Goal: Information Seeking & Learning: Learn about a topic

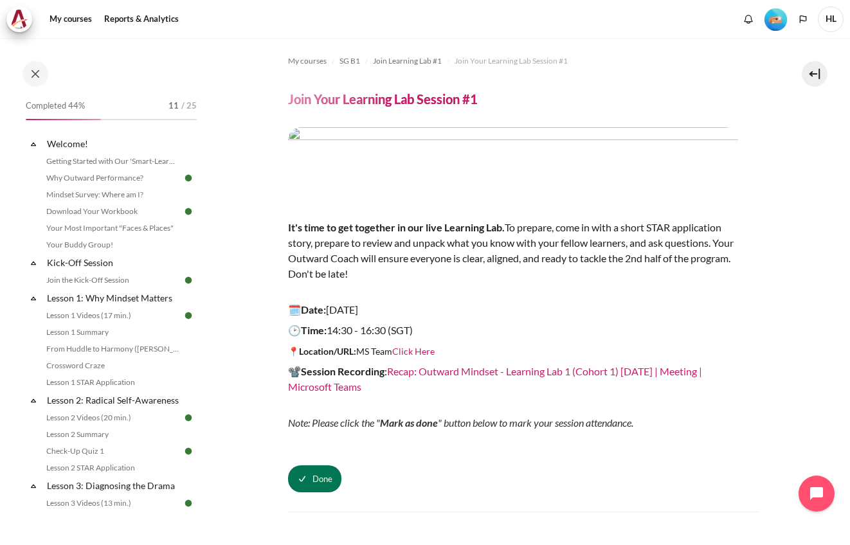
scroll to position [86, 0]
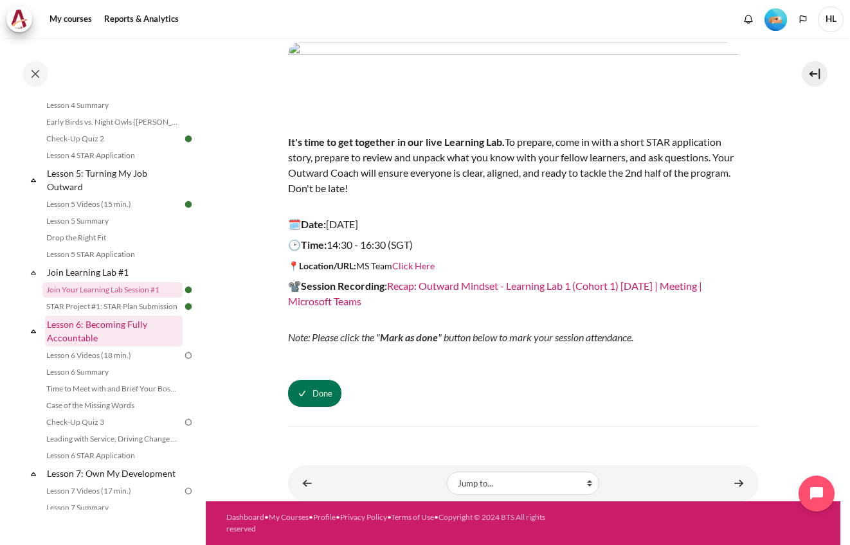
click at [104, 343] on link "Lesson 6: Becoming Fully Accountable" at bounding box center [114, 331] width 138 height 31
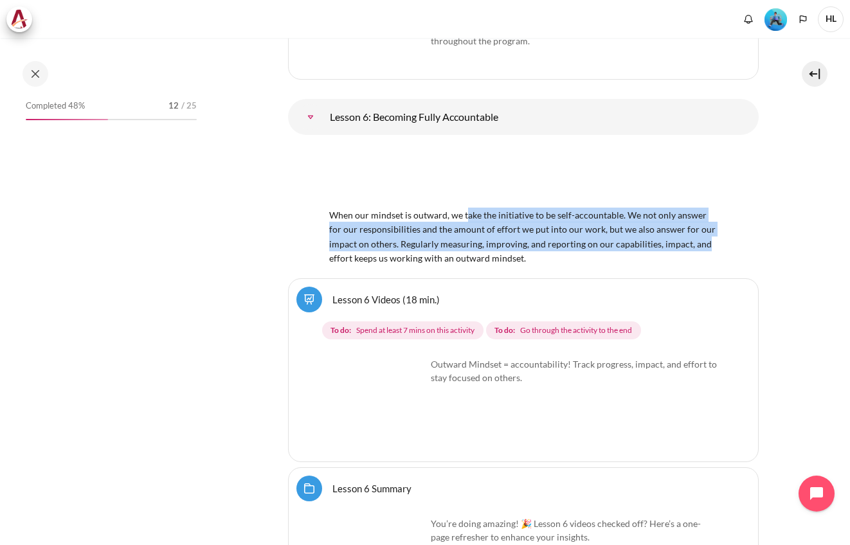
scroll to position [8531, 0]
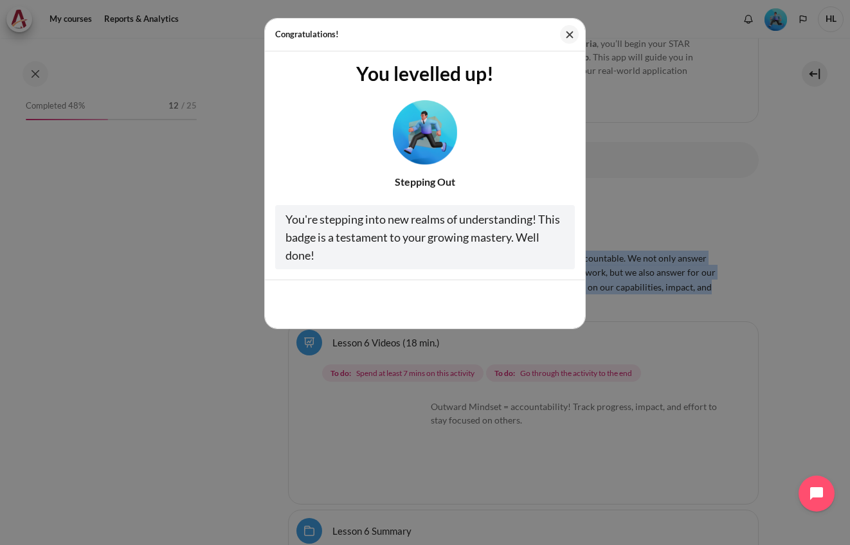
drag, startPoint x: 464, startPoint y: 192, endPoint x: 712, endPoint y: 207, distance: 248.7
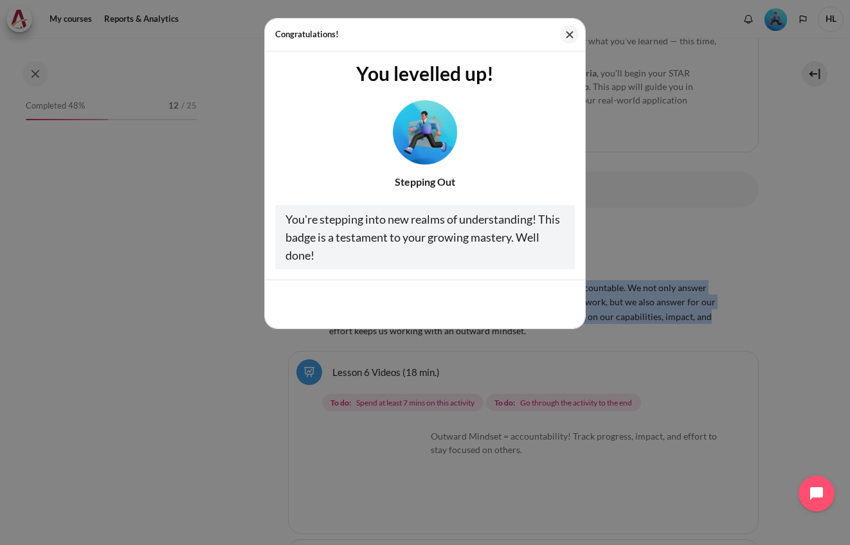
click at [712, 207] on body "Skip to main content Open course index Completed 48% 12 / 25" at bounding box center [425, 272] width 850 height 545
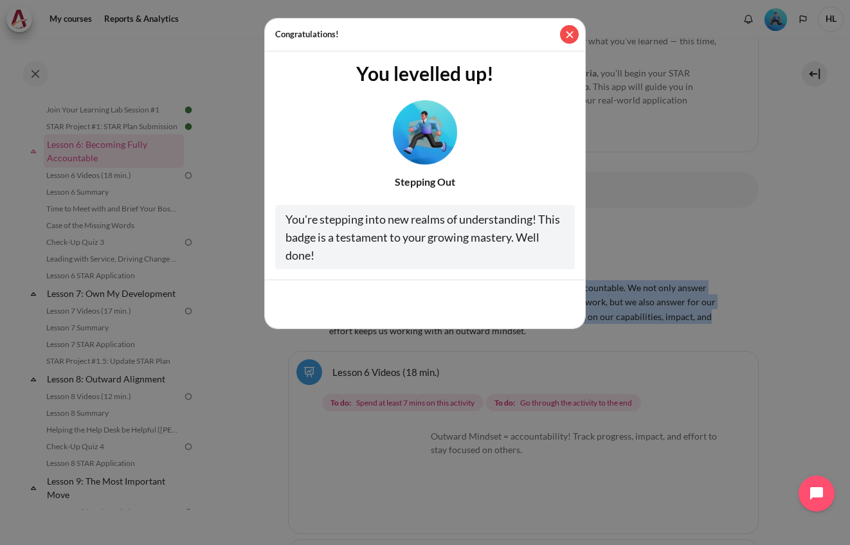
click at [567, 30] on button "Close" at bounding box center [569, 34] width 19 height 19
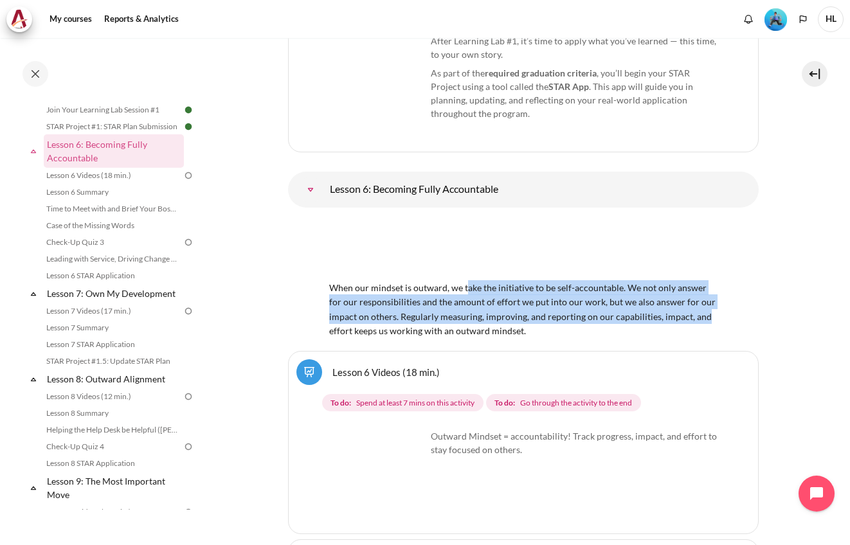
click at [501, 268] on span "When our mindset is outward, we take the initiative to be self-accountable. We …" at bounding box center [523, 302] width 388 height 69
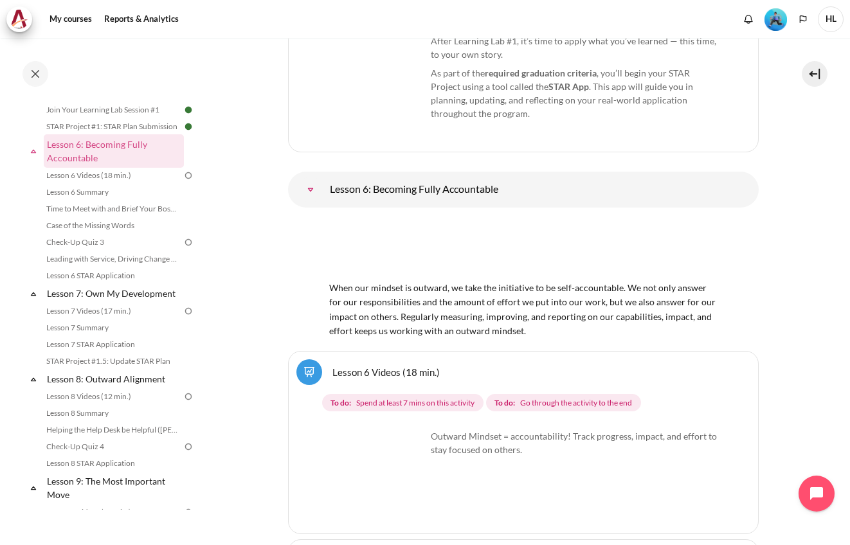
click at [819, 259] on section "My courses SG B1 Outward GoBeyond - Singapore Market Batch 1 (July 2025) 5.0 (1…" at bounding box center [523, 241] width 635 height 17469
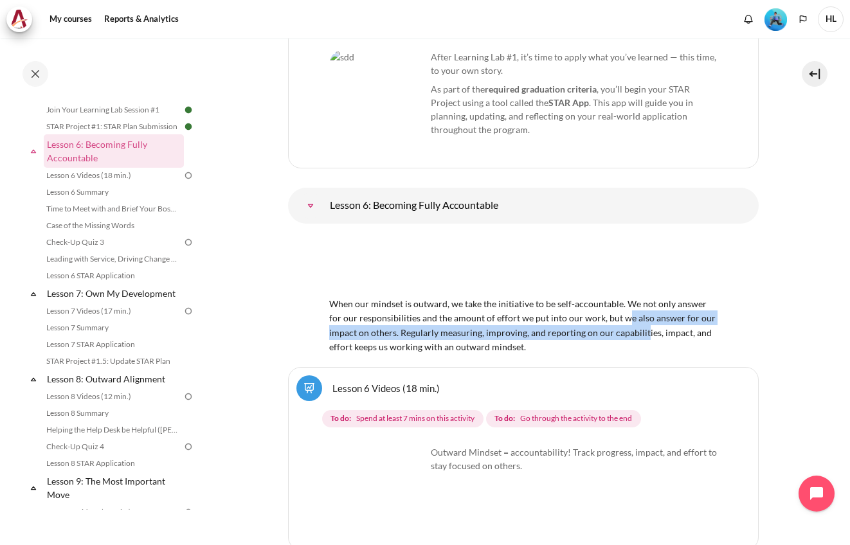
drag, startPoint x: 628, startPoint y: 210, endPoint x: 641, endPoint y: 226, distance: 21.0
click at [641, 234] on div "When our mindset is outward, we take the initiative to be self-accountable. We …" at bounding box center [523, 294] width 388 height 120
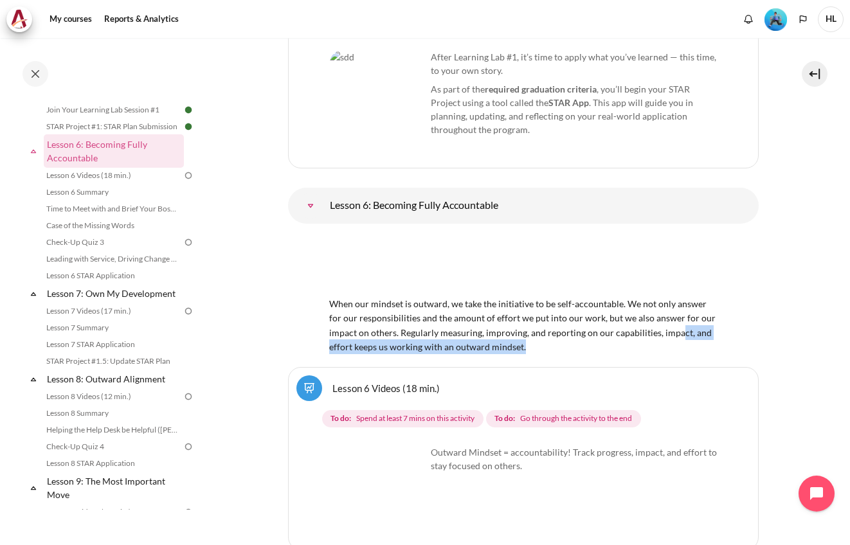
drag, startPoint x: 674, startPoint y: 223, endPoint x: 682, endPoint y: 235, distance: 15.3
click at [682, 235] on div "When our mindset is outward, we take the initiative to be self-accountable. We …" at bounding box center [523, 294] width 388 height 120
click at [377, 446] on img "Content" at bounding box center [378, 494] width 96 height 96
click at [332, 382] on link "Lesson 6 Videos (18 min.)" at bounding box center [385, 388] width 107 height 12
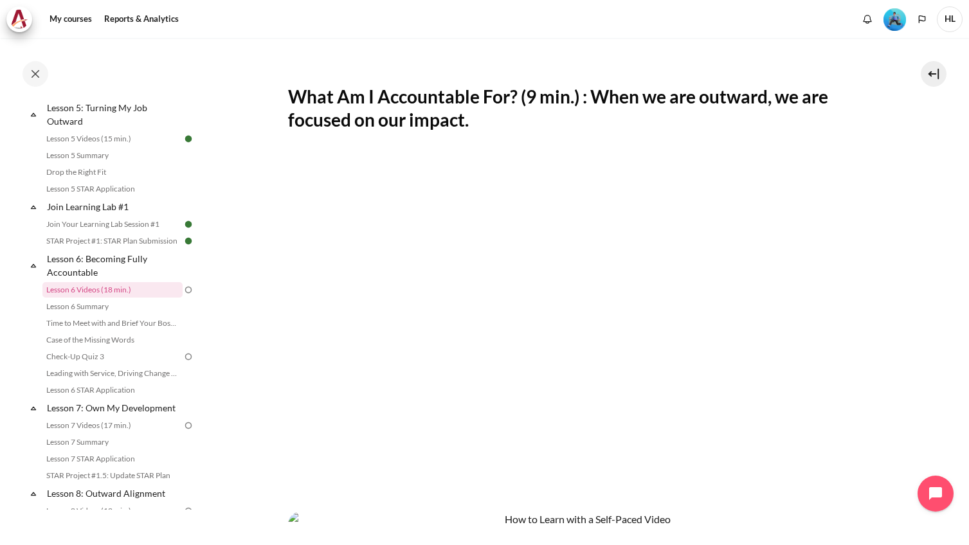
scroll to position [193, 0]
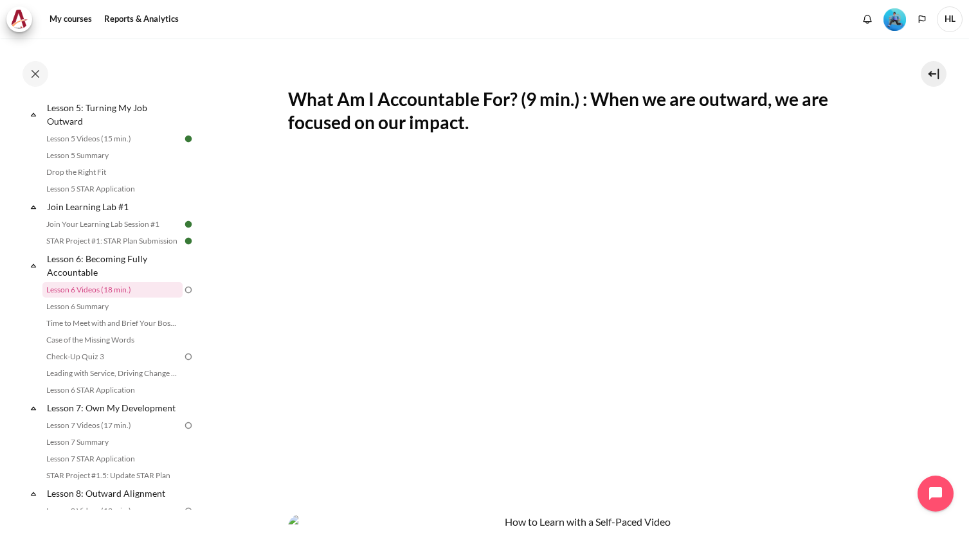
click at [850, 208] on section "My courses SG B1 Lesson 6: Becoming Fully Accountable Lesson 6 Videos (18 min.)…" at bounding box center [583, 349] width 754 height 1008
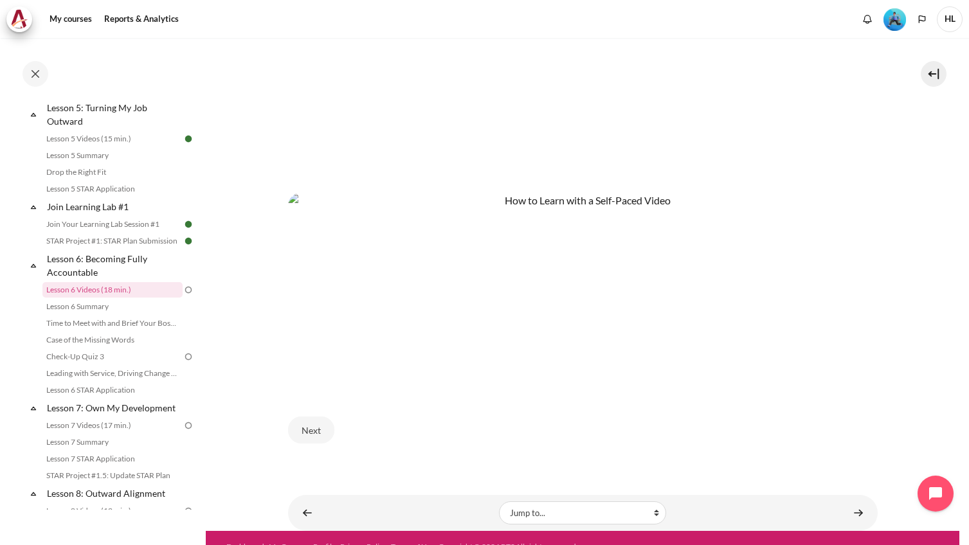
scroll to position [527, 0]
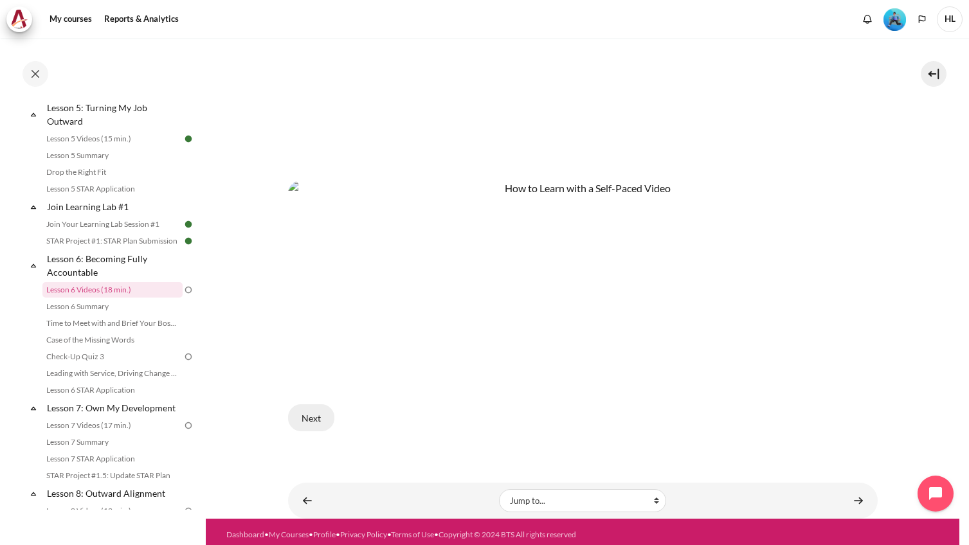
click at [324, 412] on button "Next" at bounding box center [311, 418] width 46 height 27
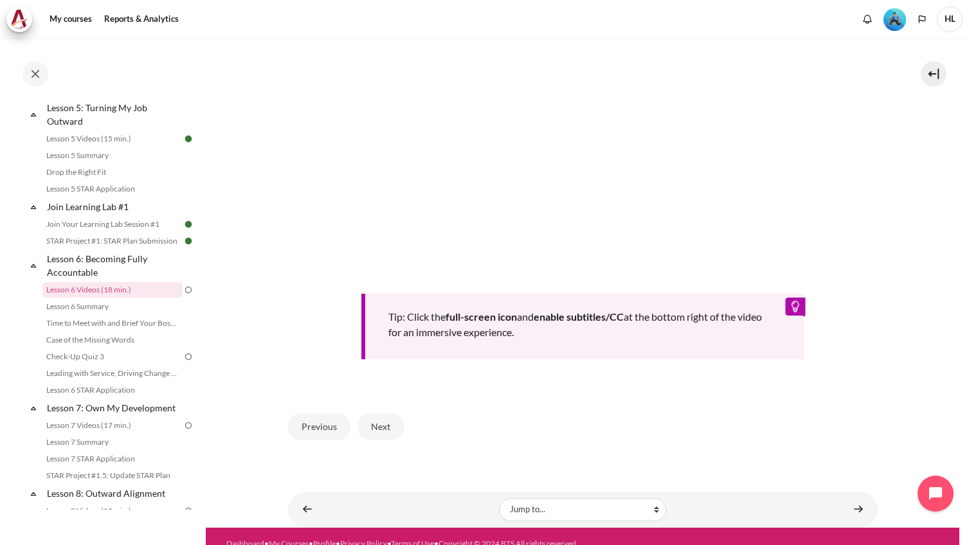
scroll to position [453, 0]
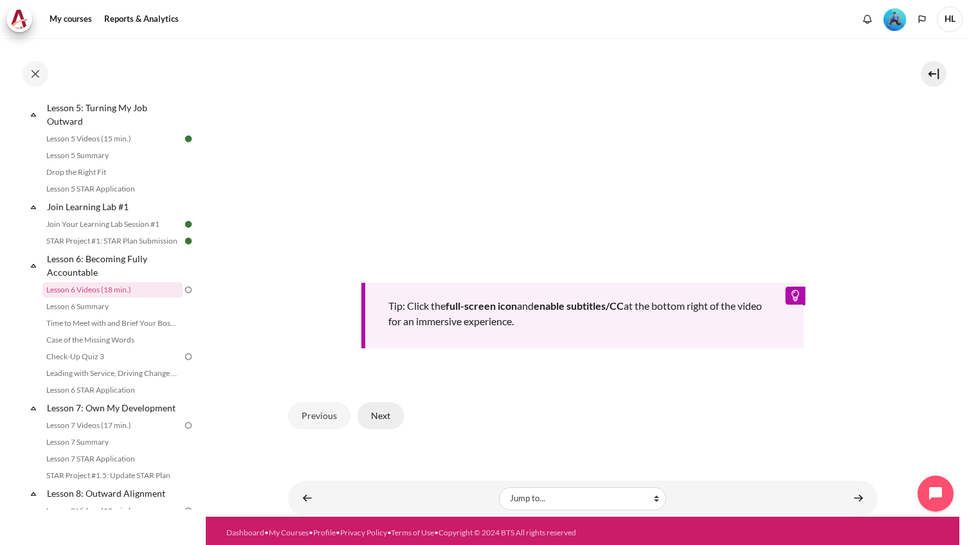
click at [382, 412] on button "Next" at bounding box center [381, 416] width 46 height 27
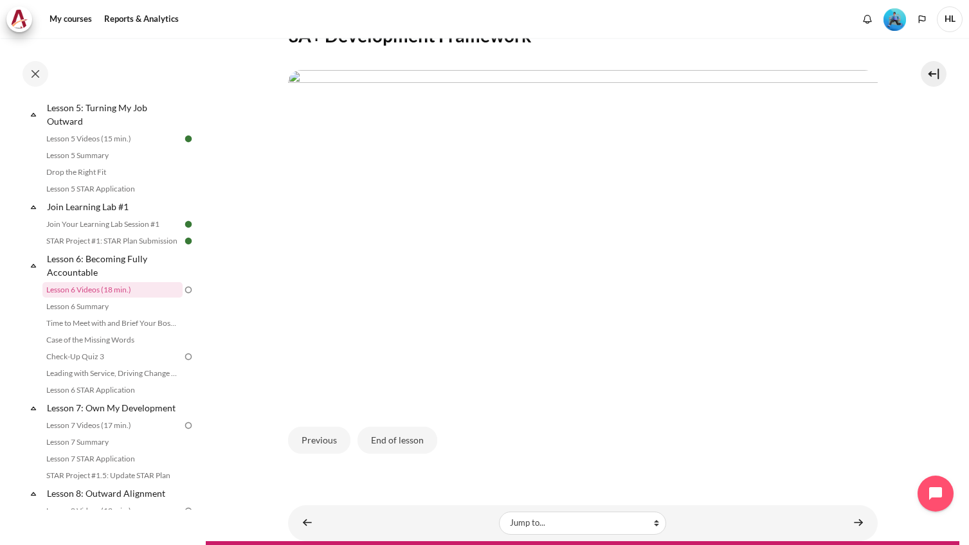
scroll to position [257, 0]
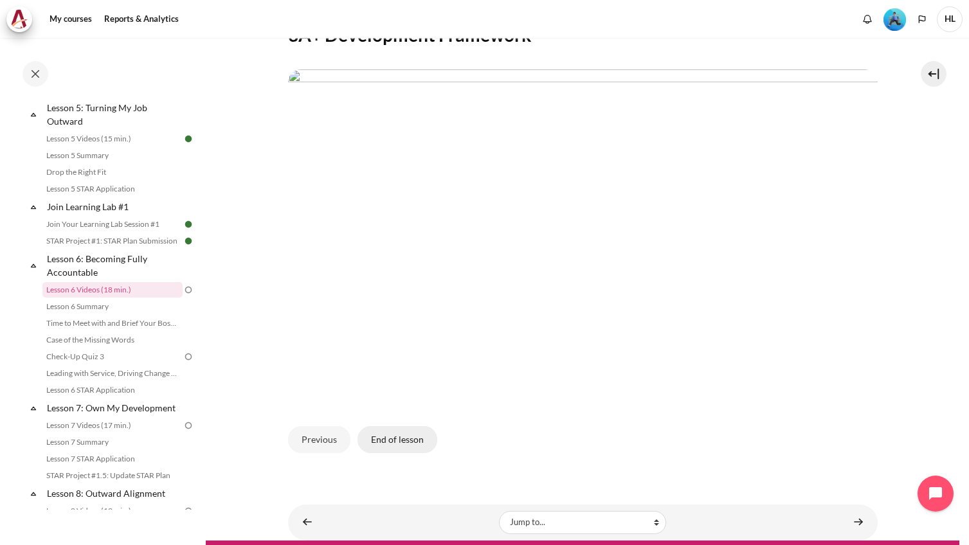
click at [386, 435] on button "End of lesson" at bounding box center [398, 439] width 80 height 27
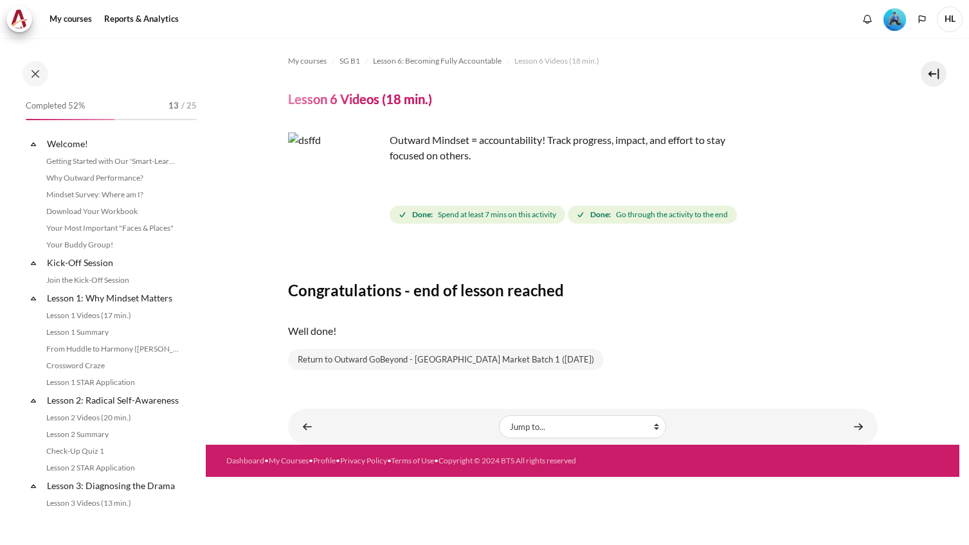
scroll to position [583, 0]
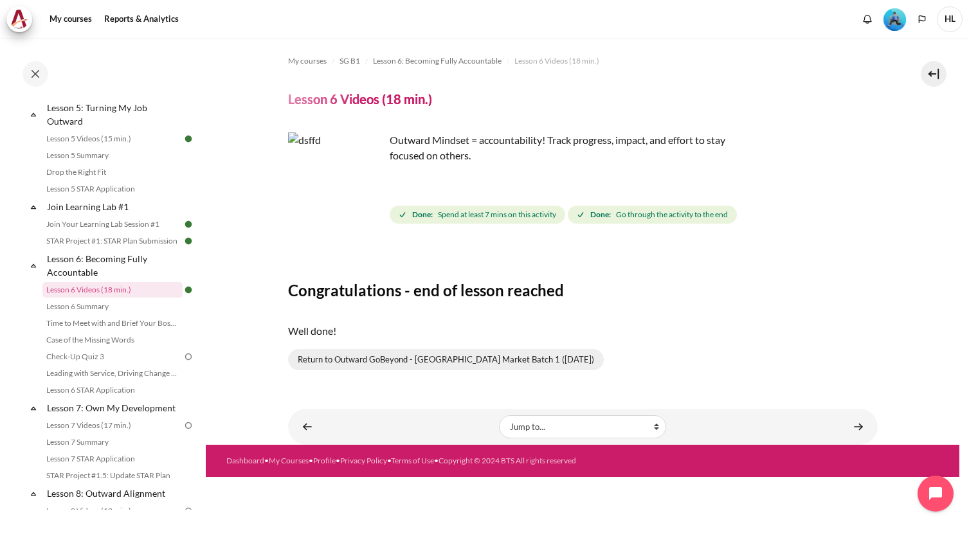
click at [492, 355] on link "Return to Outward GoBeyond - Singapore Market Batch 1 (July 2025)" at bounding box center [446, 360] width 316 height 22
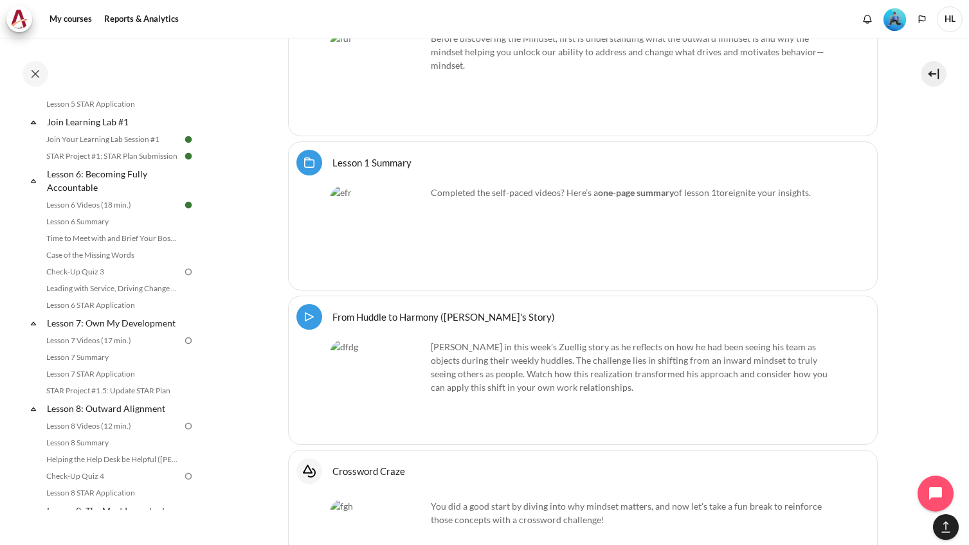
scroll to position [633, 0]
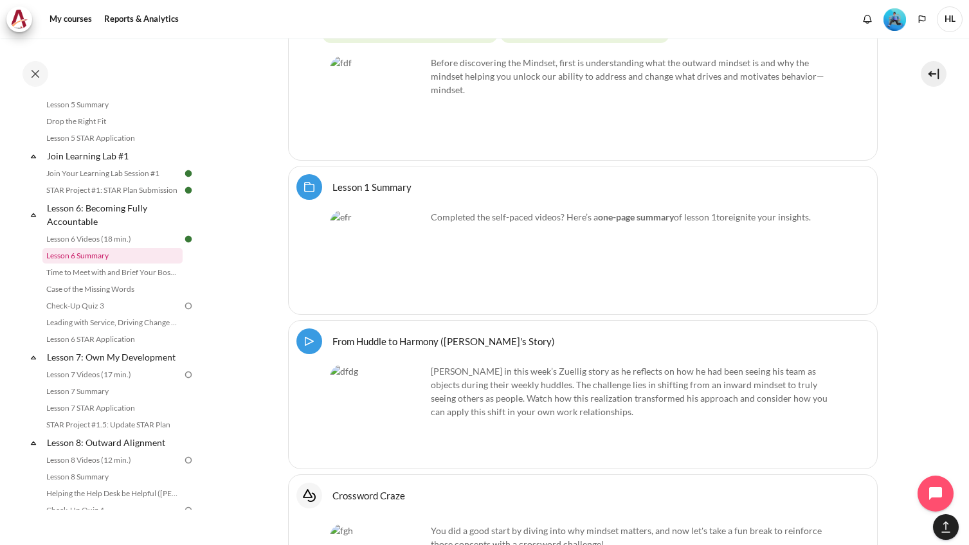
click at [131, 264] on link "Lesson 6 Summary" at bounding box center [112, 255] width 140 height 15
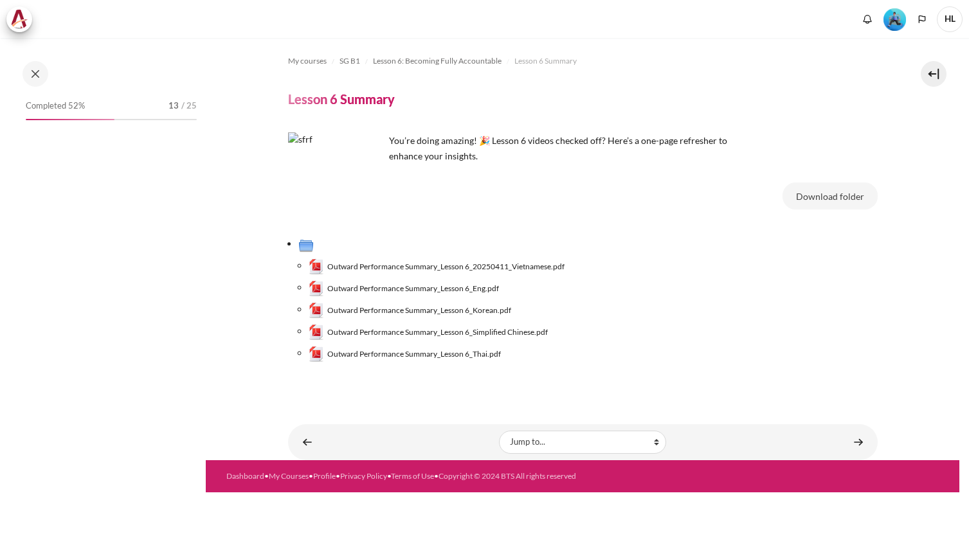
scroll to position [599, 0]
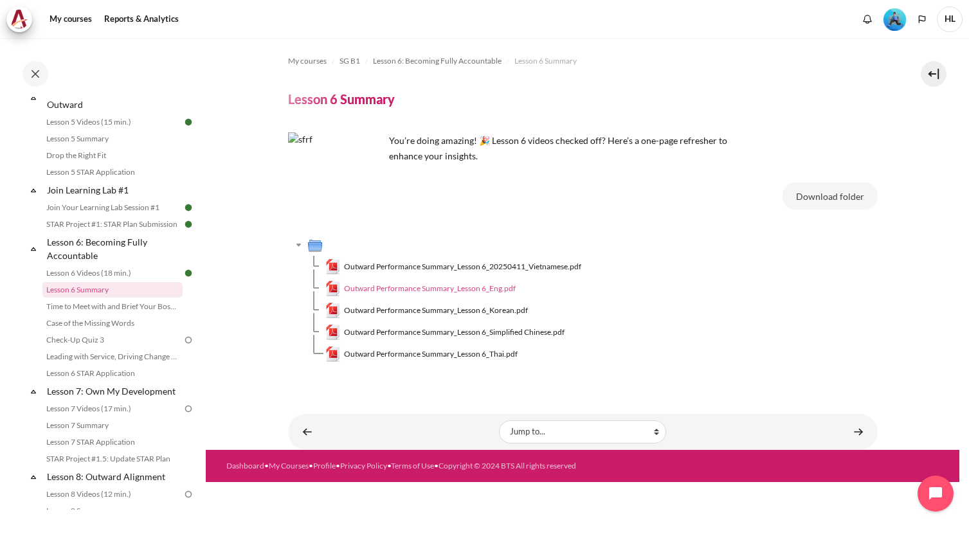
click at [429, 286] on span "Outward Performance Summary_Lesson 6_Eng.pdf" at bounding box center [430, 289] width 172 height 12
click at [111, 314] on link "Time to Meet with and Brief Your Boss #1" at bounding box center [112, 306] width 140 height 15
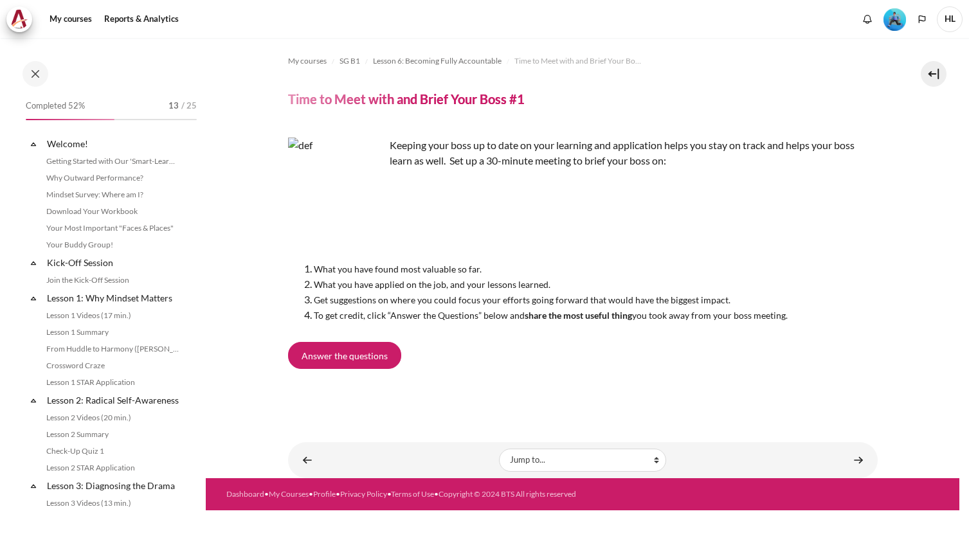
scroll to position [616, 0]
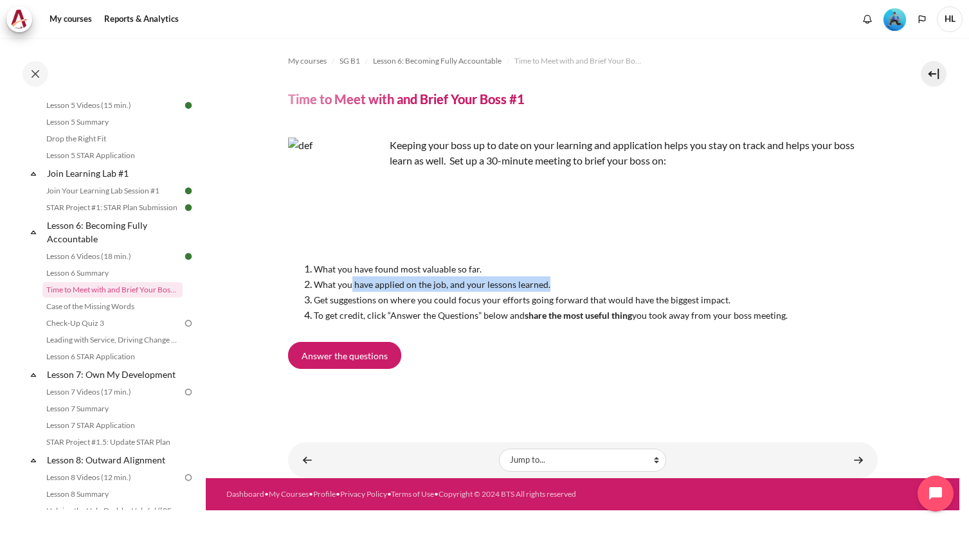
drag, startPoint x: 352, startPoint y: 286, endPoint x: 552, endPoint y: 287, distance: 199.4
click at [552, 287] on li "What you have applied on the job, and your lessons learned." at bounding box center [596, 284] width 564 height 15
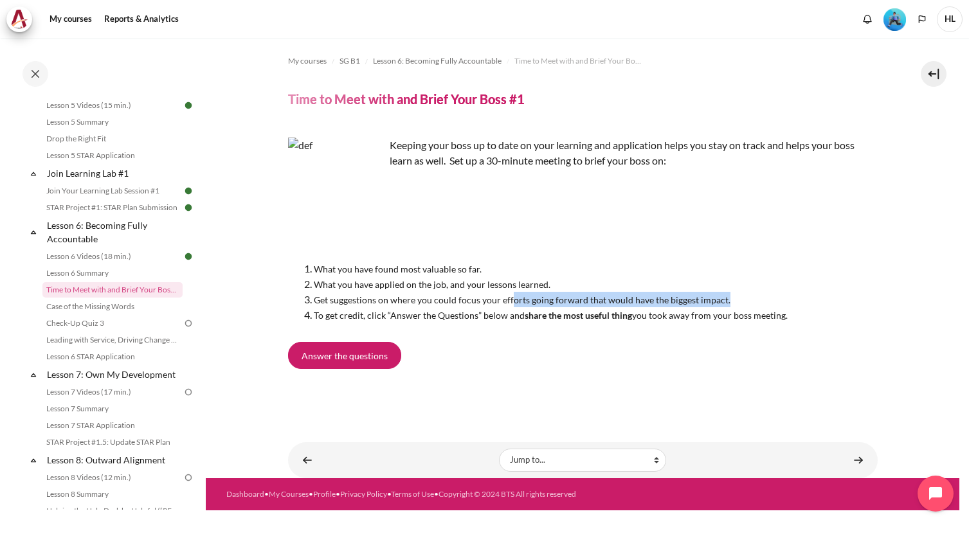
drag, startPoint x: 552, startPoint y: 287, endPoint x: 736, endPoint y: 300, distance: 184.4
click at [736, 300] on li "Get suggestions on where you could focus your efforts going forward that would …" at bounding box center [596, 299] width 564 height 15
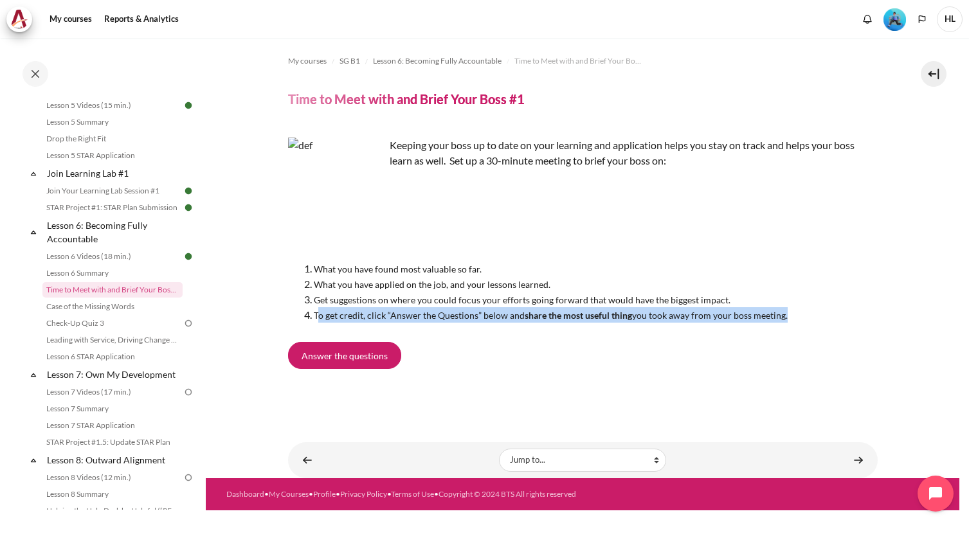
drag, startPoint x: 320, startPoint y: 312, endPoint x: 802, endPoint y: 314, distance: 482.3
click at [802, 314] on li "To get credit, click “Answer the Questions” below and share the most useful thi…" at bounding box center [596, 314] width 564 height 15
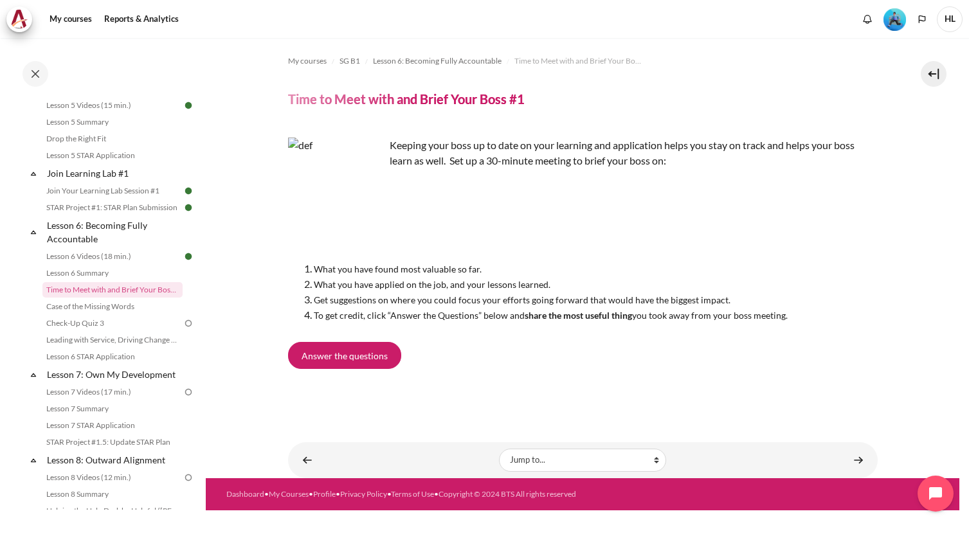
click at [643, 366] on div "Answer the questions" at bounding box center [583, 358] width 590 height 32
click at [376, 365] on link "Answer the questions" at bounding box center [344, 355] width 113 height 27
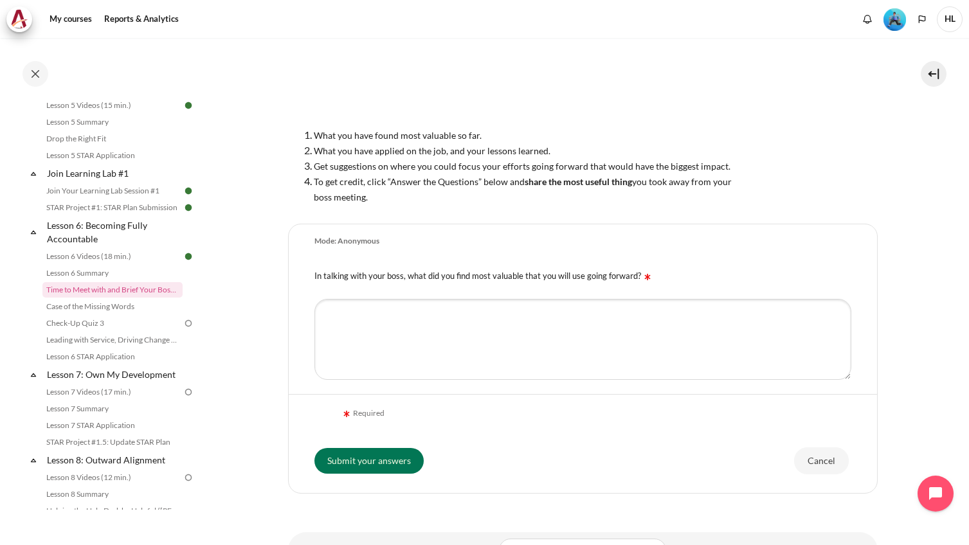
scroll to position [194, 0]
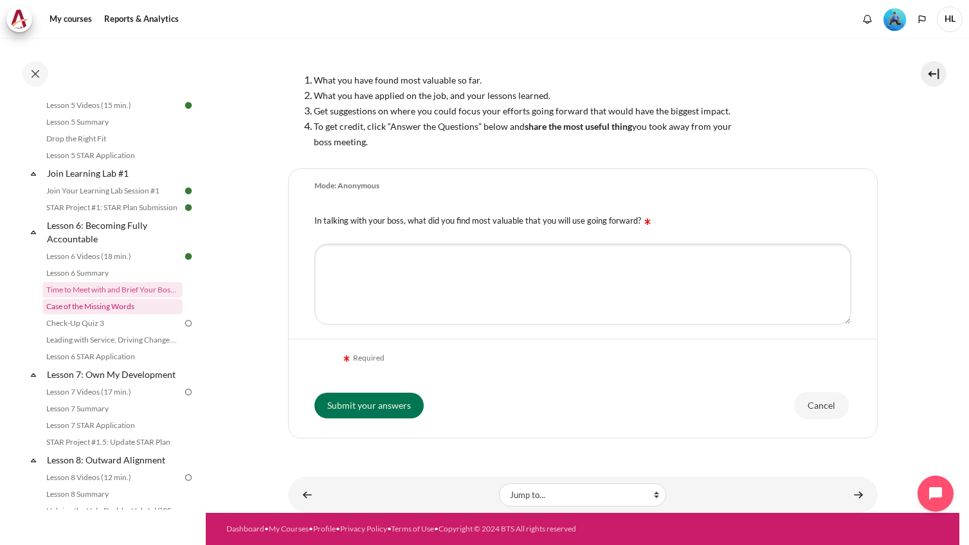
click at [107, 314] on link "Case of the Missing Words" at bounding box center [112, 306] width 140 height 15
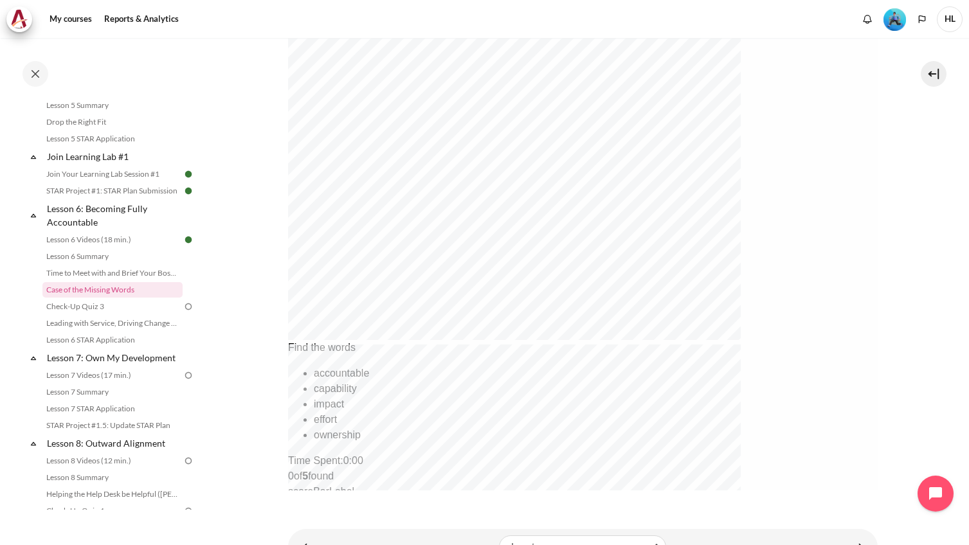
scroll to position [496, 0]
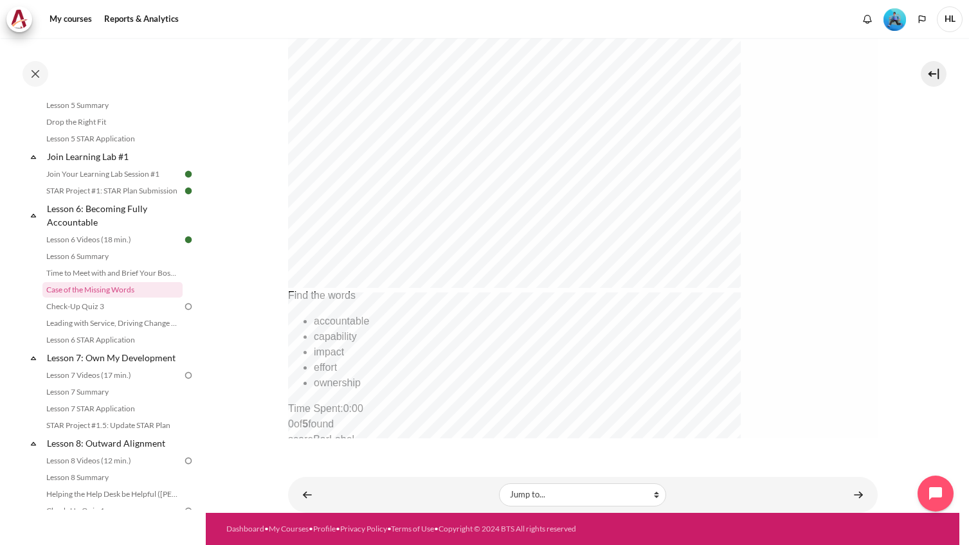
click at [403, 329] on div "accountable" at bounding box center [527, 321] width 428 height 15
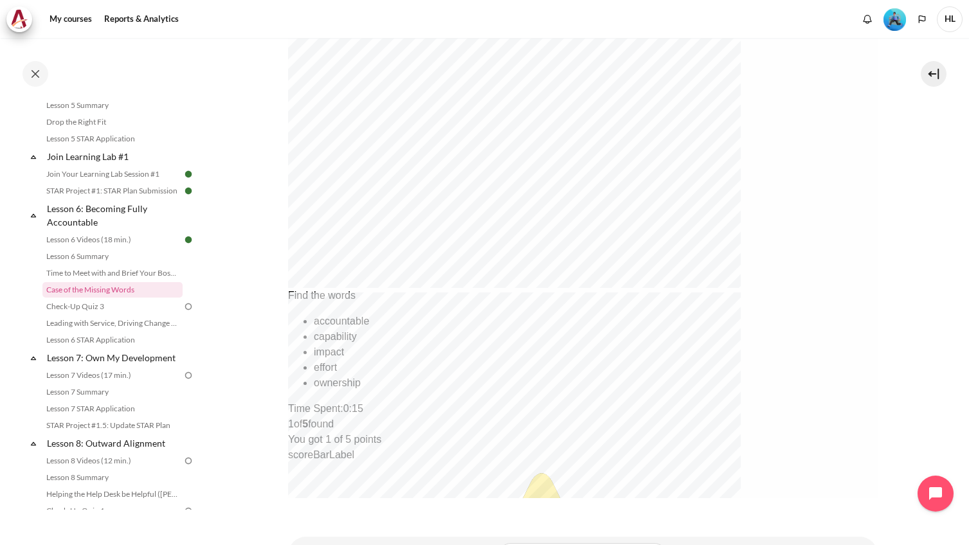
click at [486, 345] on div "capability" at bounding box center [527, 336] width 428 height 15
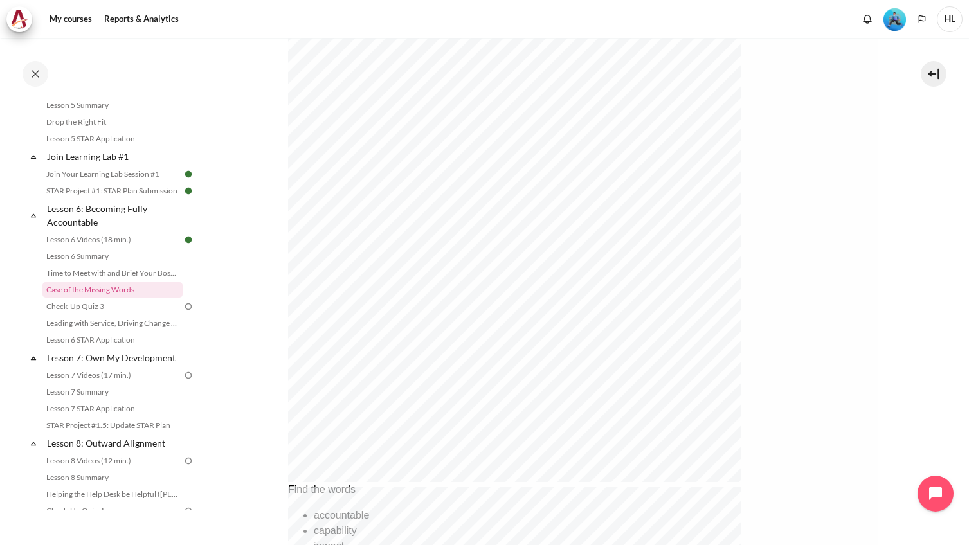
scroll to position [305, 0]
click at [354, 378] on div "Ready to put your learning into action? Let’s get started! Find the words accou…" at bounding box center [582, 543] width 590 height 1062
click at [114, 314] on link "Check-Up Quiz 3" at bounding box center [112, 306] width 140 height 15
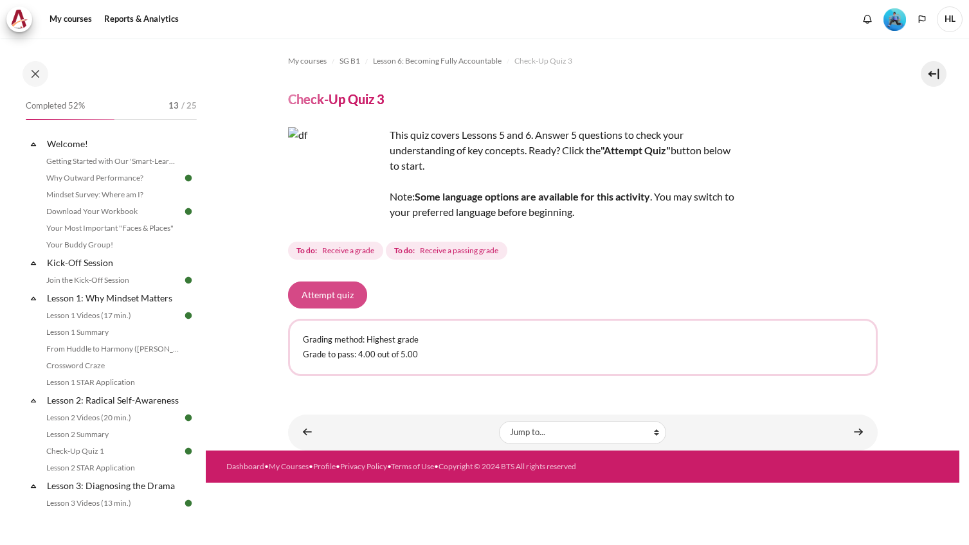
scroll to position [650, 0]
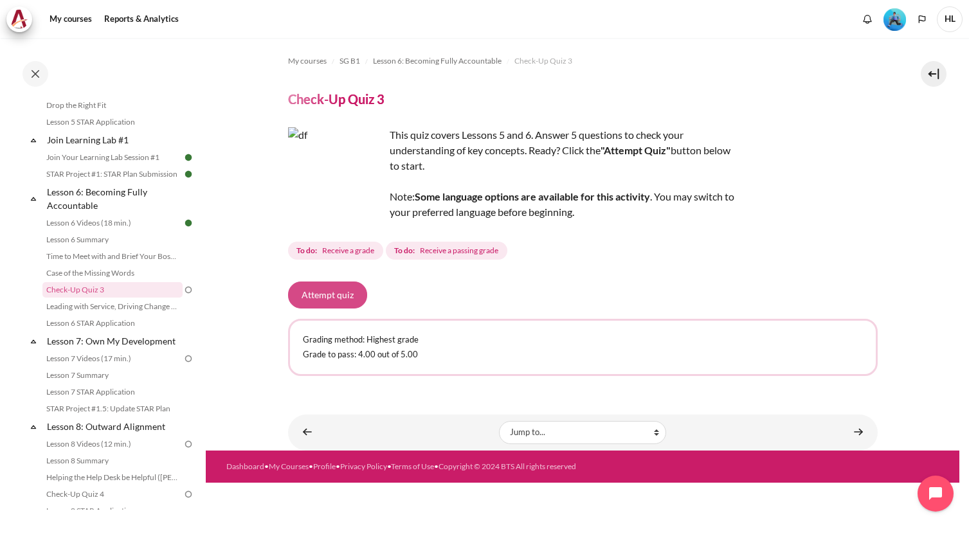
click at [327, 289] on button "Attempt quiz" at bounding box center [327, 295] width 79 height 27
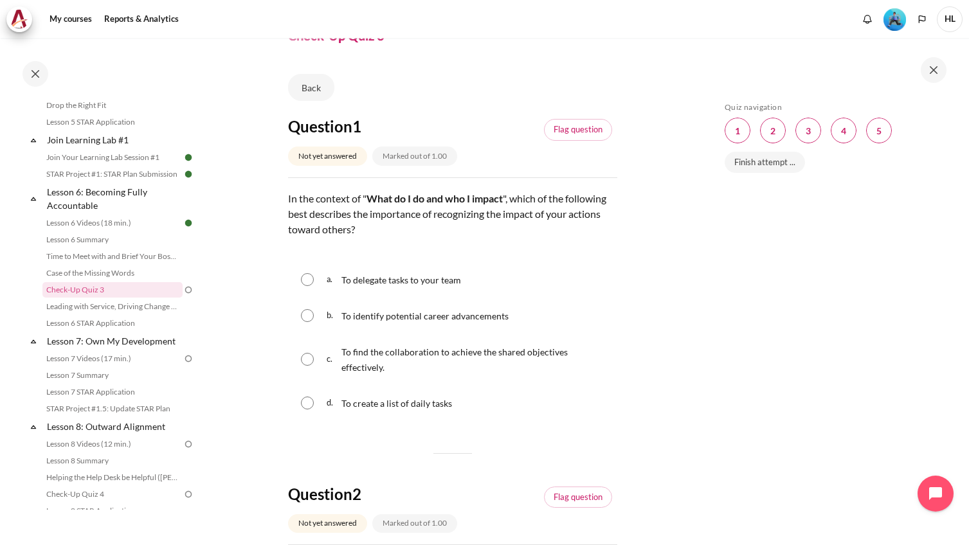
scroll to position [64, 0]
click at [307, 365] on input "Content" at bounding box center [307, 358] width 13 height 13
radio input "true"
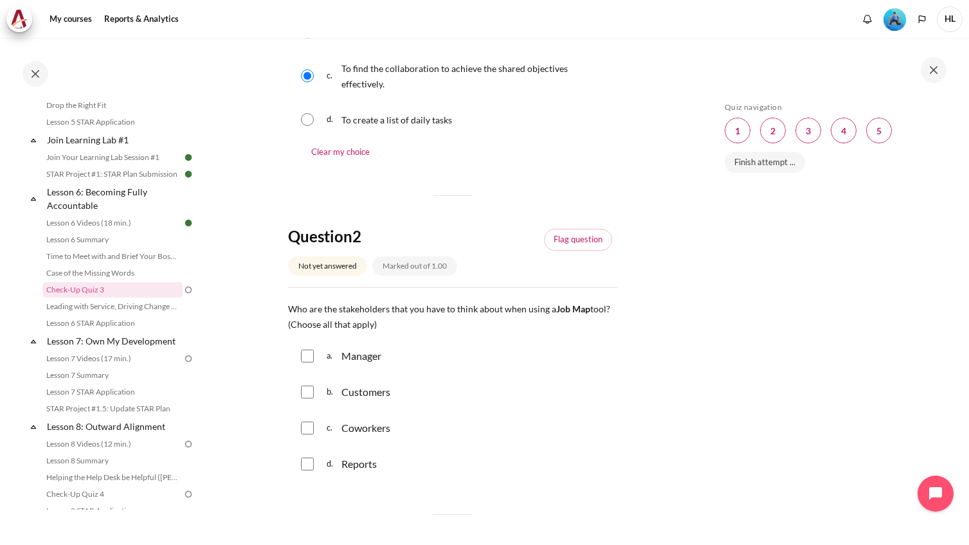
scroll to position [386, 0]
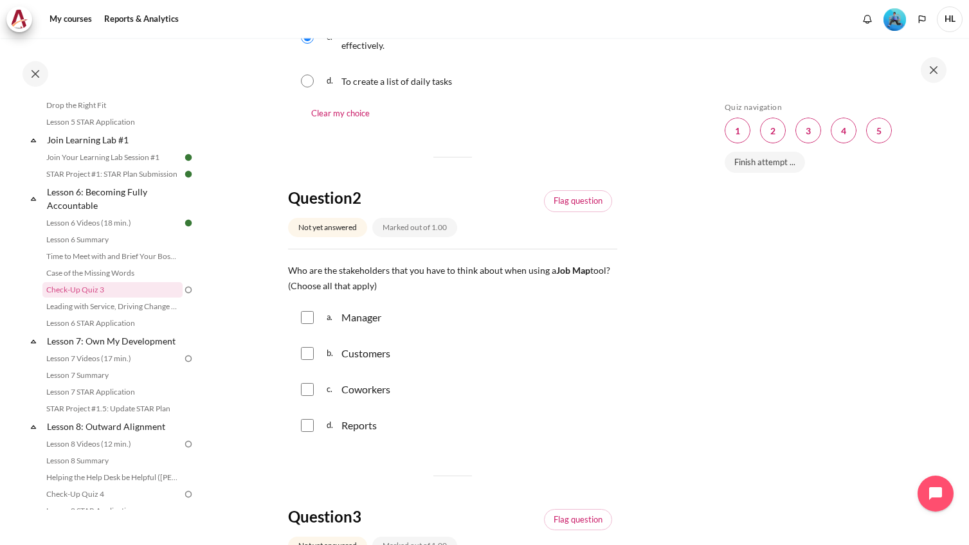
click at [304, 324] on input "Content" at bounding box center [307, 317] width 13 height 13
checkbox input "true"
click at [307, 360] on input "Content" at bounding box center [307, 353] width 13 height 13
checkbox input "true"
click at [305, 396] on input "Content" at bounding box center [307, 389] width 13 height 13
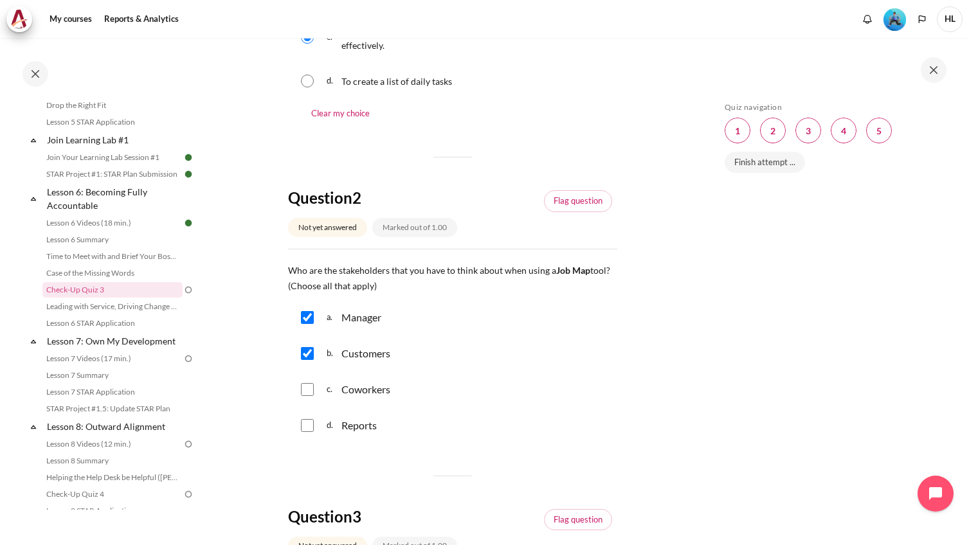
checkbox input "true"
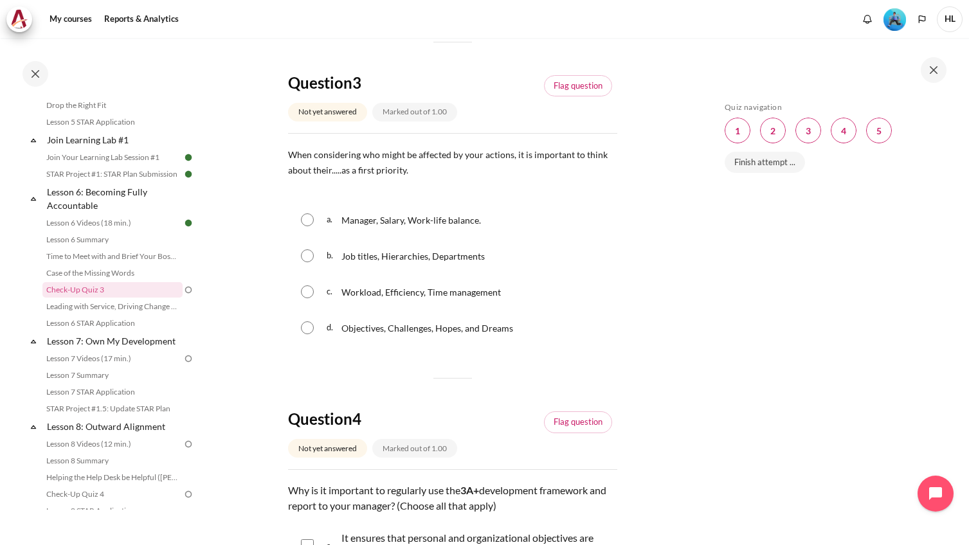
scroll to position [836, 0]
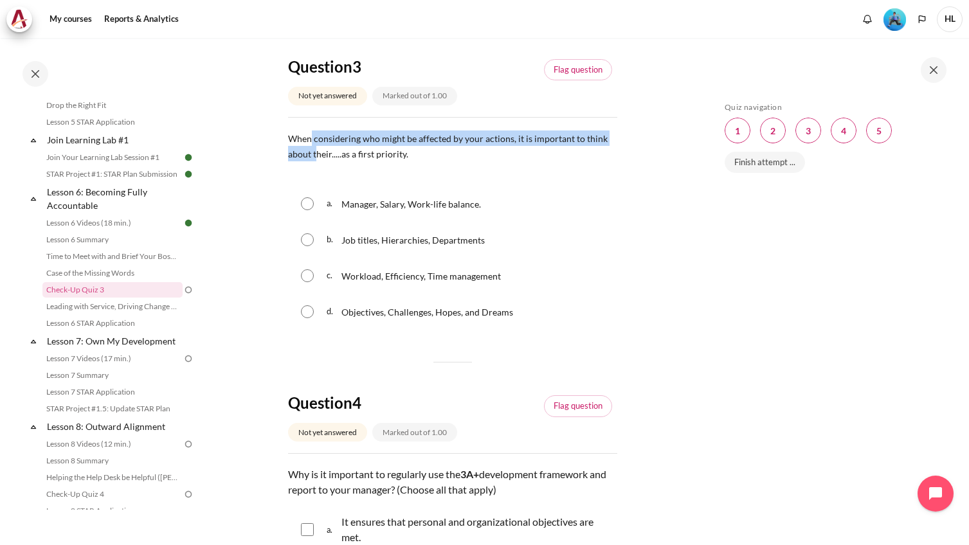
drag, startPoint x: 313, startPoint y: 207, endPoint x: 318, endPoint y: 218, distance: 12.4
click at [318, 159] on span "When considering who might be affected by your actions, it is important to thin…" at bounding box center [448, 146] width 320 height 26
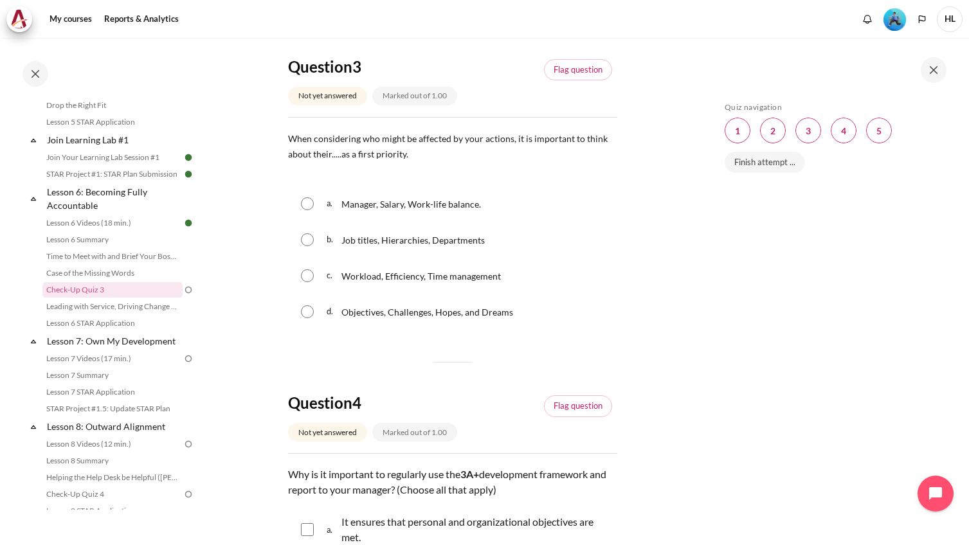
drag, startPoint x: 318, startPoint y: 218, endPoint x: 406, endPoint y: 217, distance: 88.1
click at [406, 161] on p "When considering who might be affected by your actions, it is important to thin…" at bounding box center [452, 146] width 329 height 31
click at [315, 329] on div "d. Objectives, Challenges, Hopes, and Dreams" at bounding box center [452, 311] width 329 height 33
click at [306, 318] on input "Content" at bounding box center [307, 311] width 13 height 13
radio input "true"
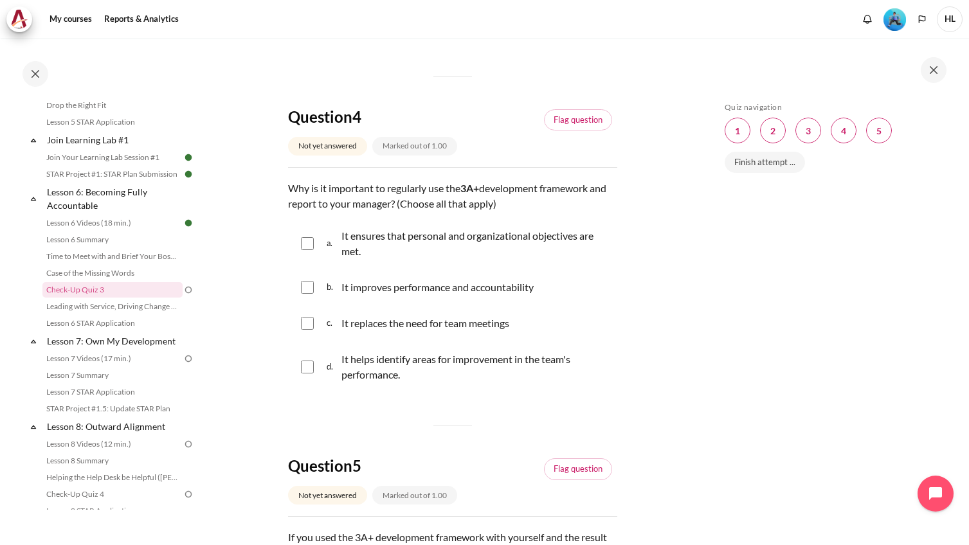
scroll to position [1158, 0]
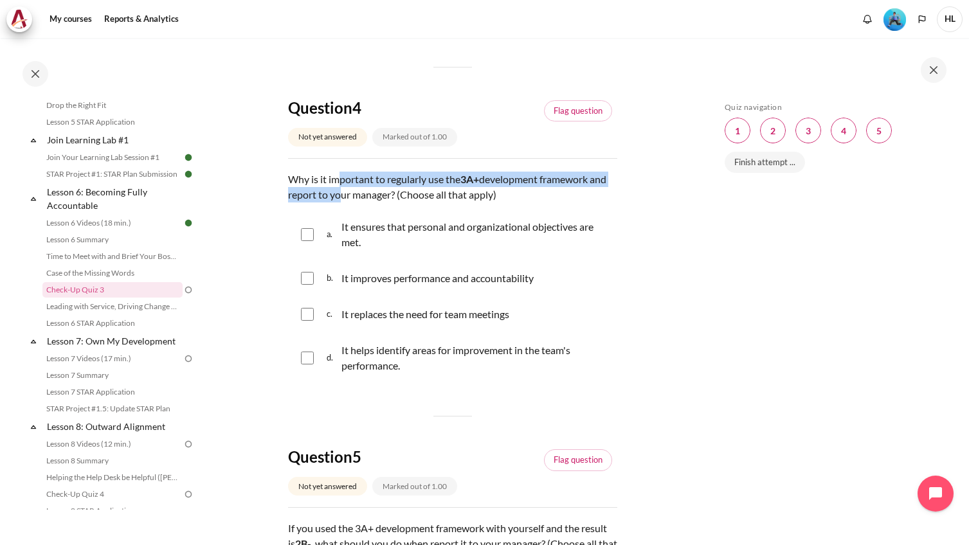
drag, startPoint x: 338, startPoint y: 265, endPoint x: 352, endPoint y: 284, distance: 23.8
click at [352, 203] on p "Why is it important to regularly use the 3A+ development framework and report t…" at bounding box center [452, 187] width 329 height 31
drag, startPoint x: 352, startPoint y: 284, endPoint x: 372, endPoint y: 316, distance: 37.8
click at [372, 250] on p "It ensures that personal and organizational objectives are met." at bounding box center [475, 234] width 269 height 31
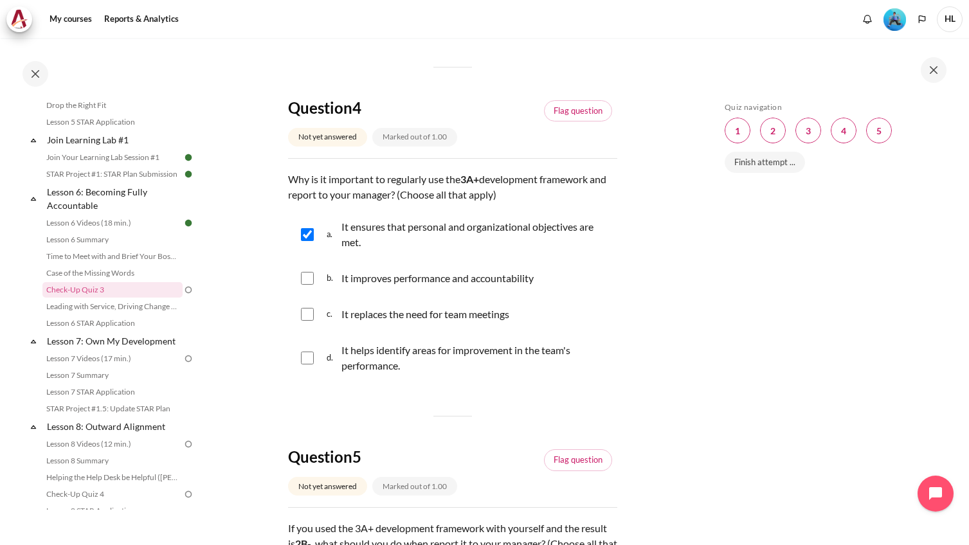
click at [372, 250] on p "It ensures that personal and organizational objectives are met." at bounding box center [475, 234] width 269 height 31
checkbox input "true"
click at [383, 286] on p "It improves performance and accountability" at bounding box center [437, 278] width 192 height 15
checkbox input "true"
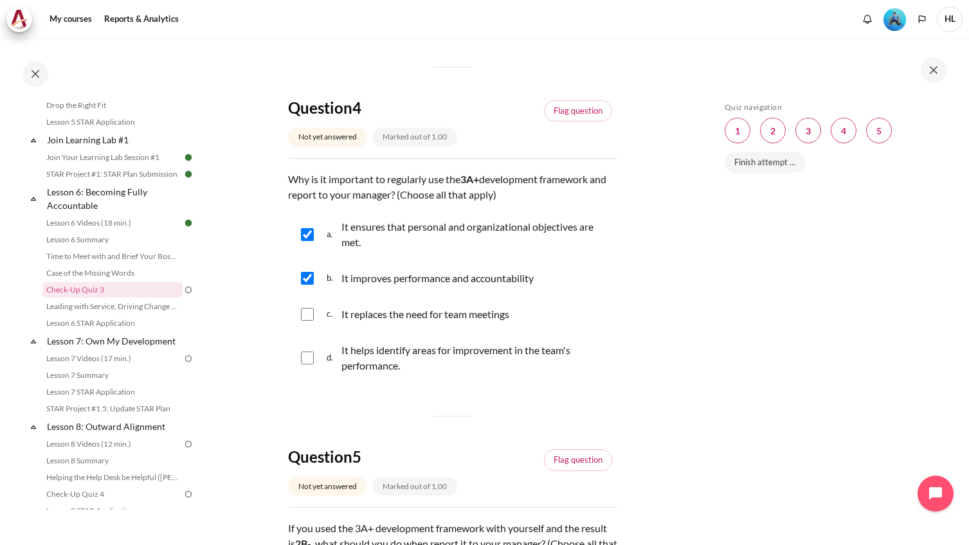
click at [398, 374] on p "It helps identify areas for improvement in the team's performance." at bounding box center [475, 358] width 269 height 31
checkbox input "true"
click at [399, 322] on div "It replaces the need for team meetings" at bounding box center [425, 314] width 168 height 15
checkbox input "true"
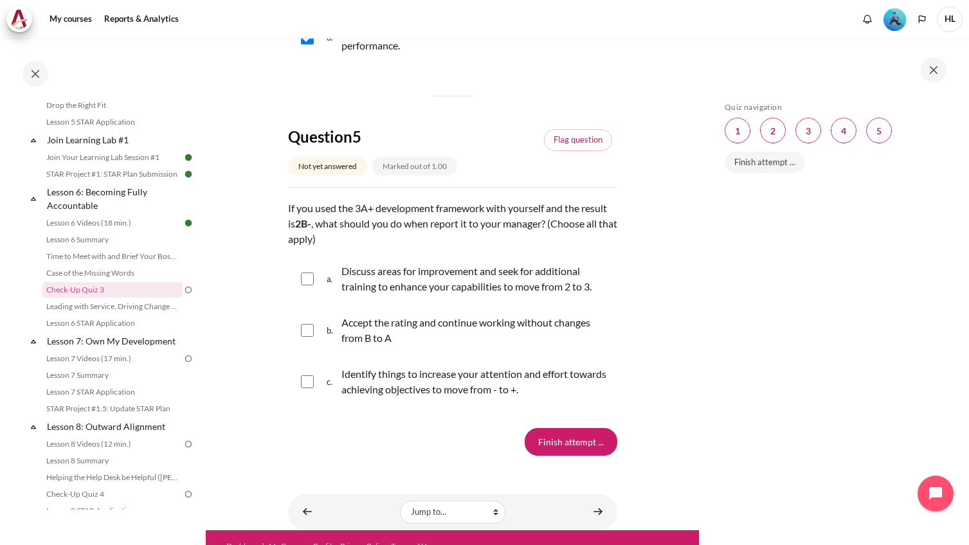
scroll to position [1479, 0]
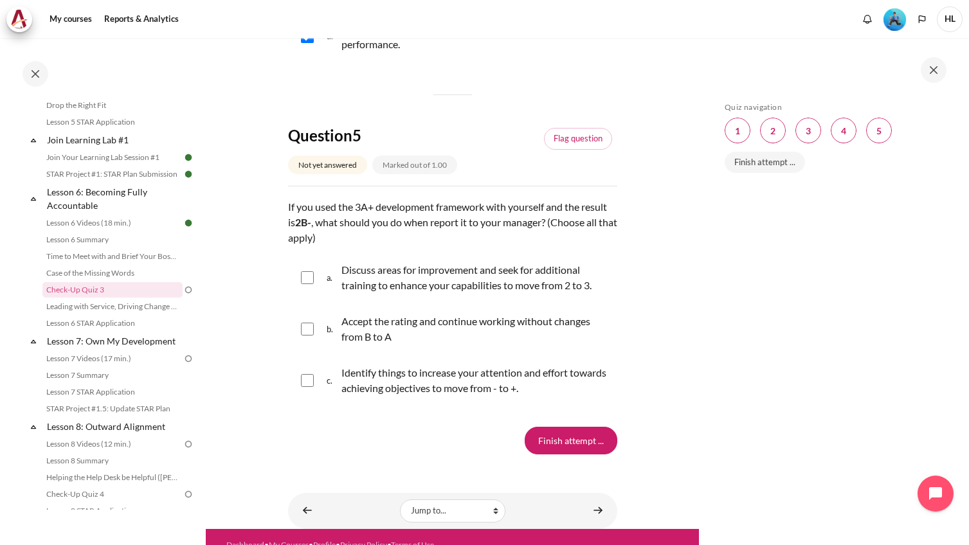
click at [406, 293] on p "Discuss areas for improvement and seek for additional training to enhance your …" at bounding box center [475, 277] width 269 height 31
checkbox input "true"
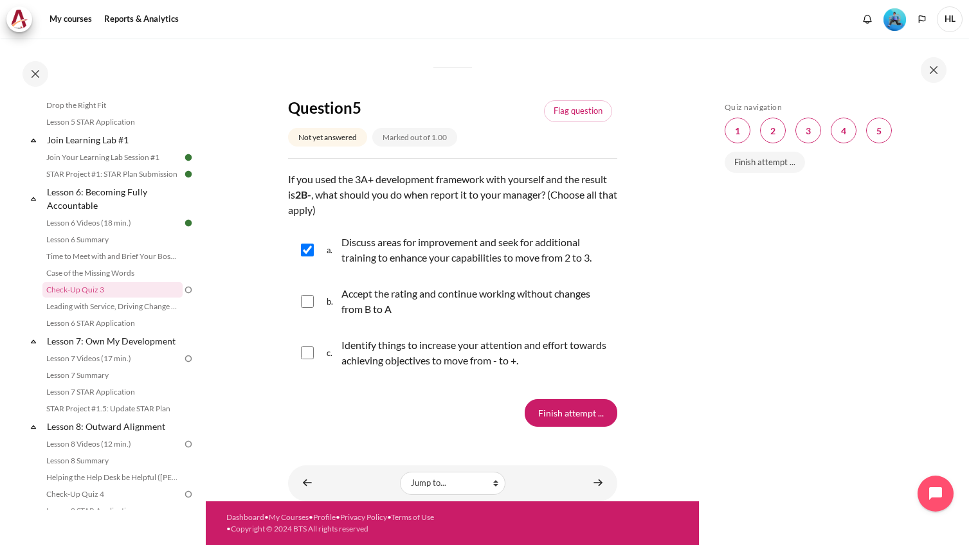
scroll to position [1608, 0]
click at [401, 356] on p "Identify things to increase your attention and effort towards achieving objecti…" at bounding box center [475, 353] width 269 height 31
checkbox input "true"
click at [540, 417] on input "Finish attempt ..." at bounding box center [571, 412] width 93 height 27
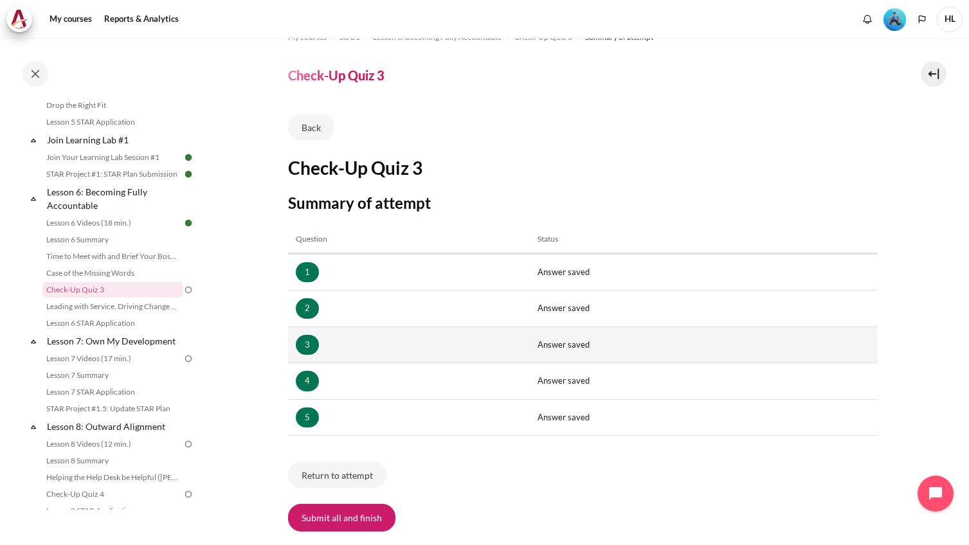
scroll to position [117, 0]
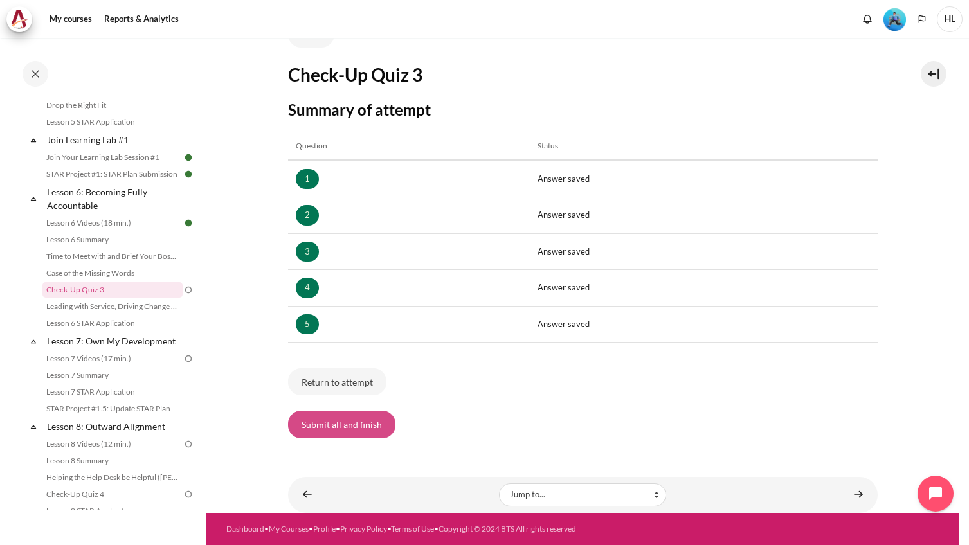
click at [356, 432] on button "Submit all and finish" at bounding box center [341, 424] width 107 height 27
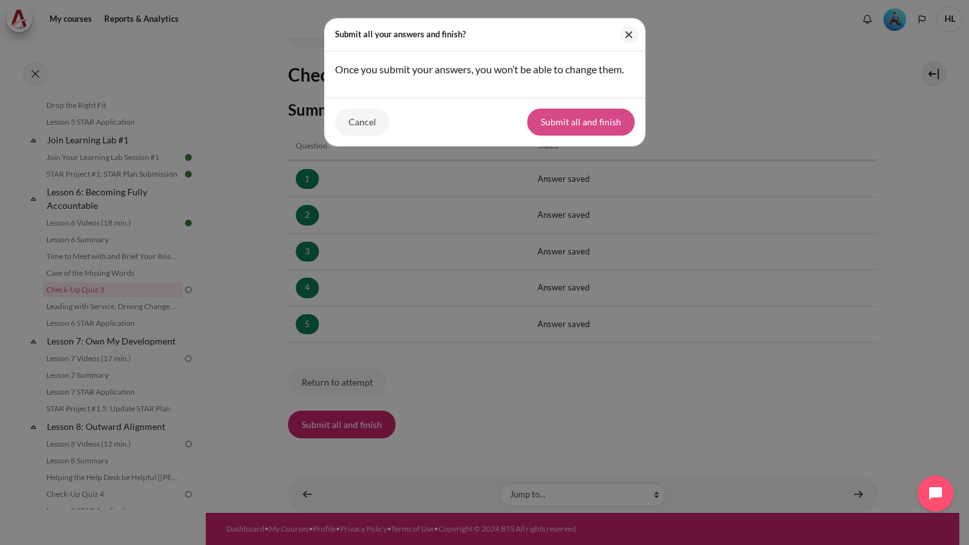
click at [592, 129] on button "Submit all and finish" at bounding box center [580, 122] width 107 height 27
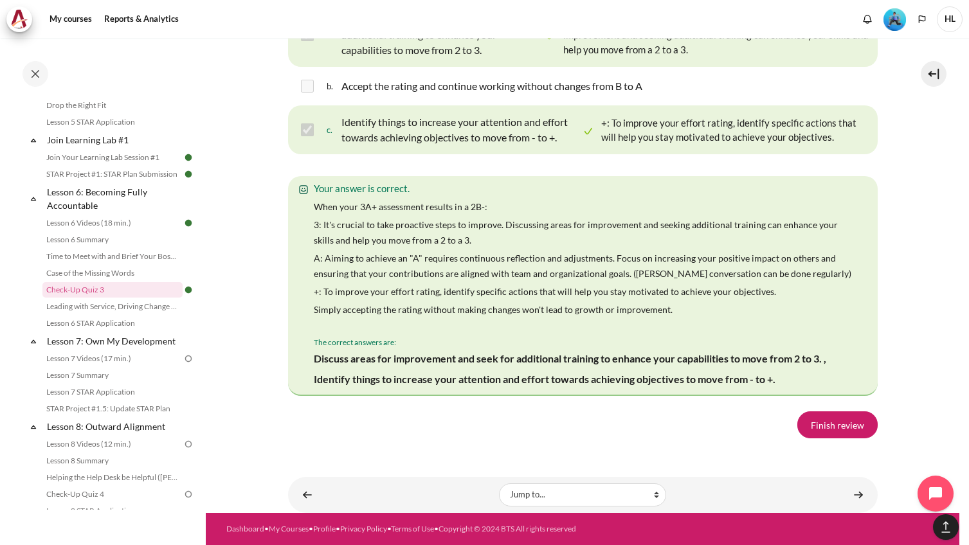
scroll to position [2402, 0]
click at [817, 421] on link "Finish review" at bounding box center [837, 425] width 80 height 27
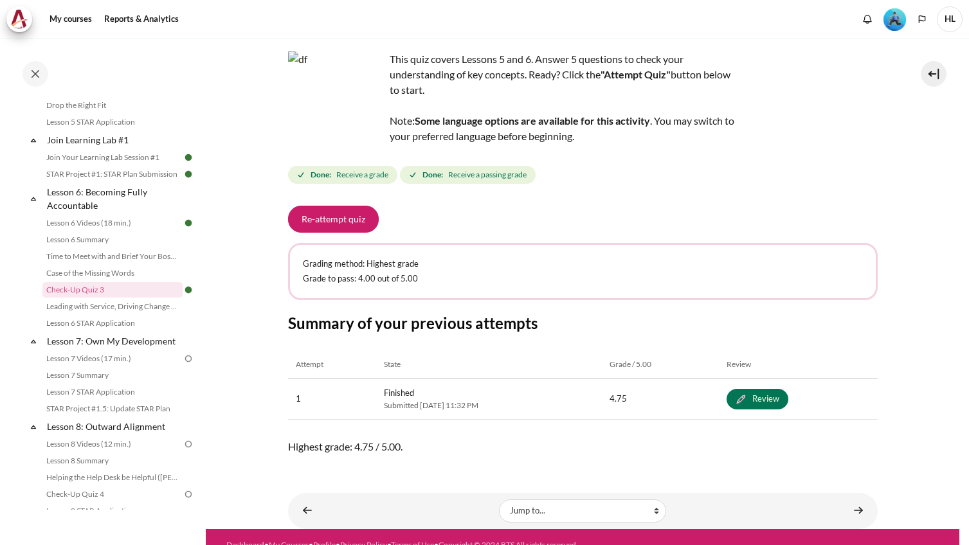
scroll to position [92, 0]
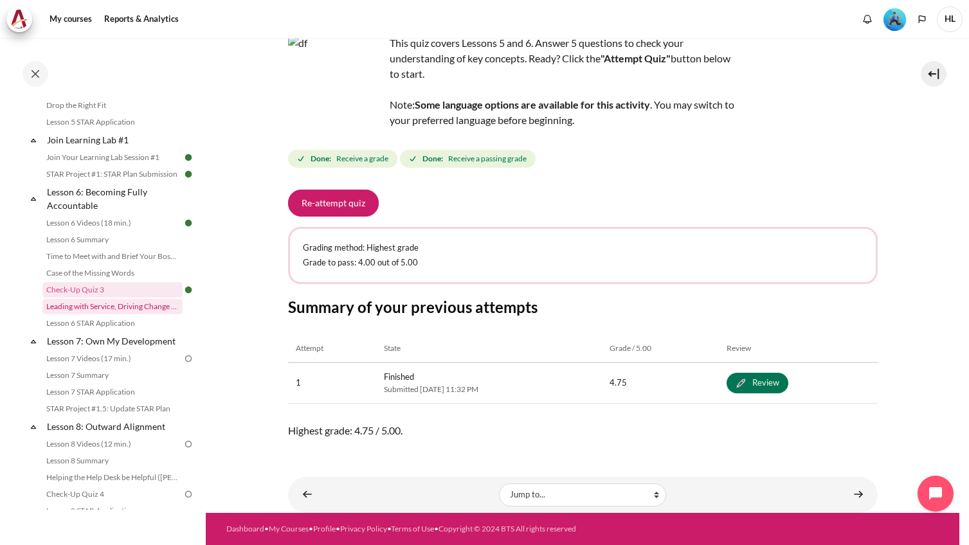
click at [138, 314] on link "Leading with Service, Driving Change (Pucknalin's Story)" at bounding box center [112, 306] width 140 height 15
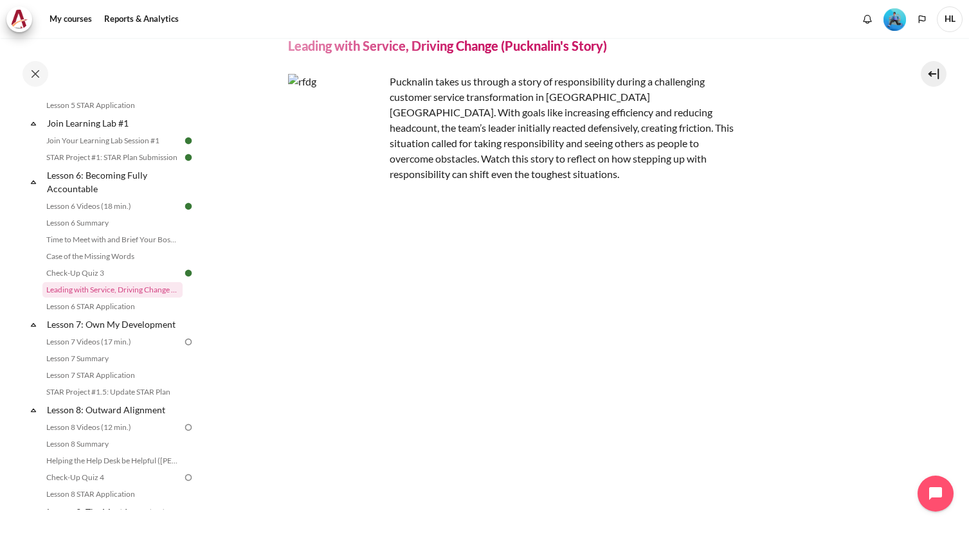
scroll to position [118, 0]
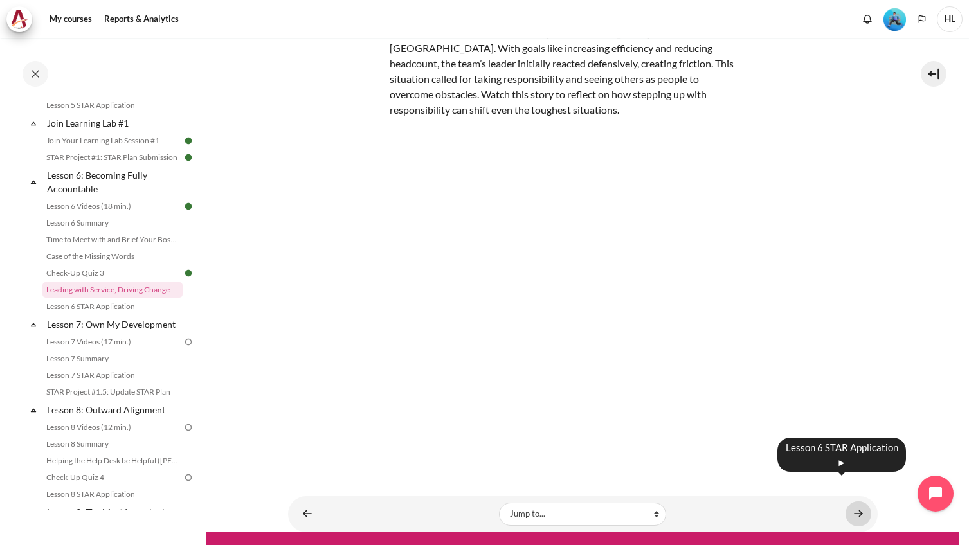
click at [857, 502] on link "Content" at bounding box center [859, 514] width 26 height 25
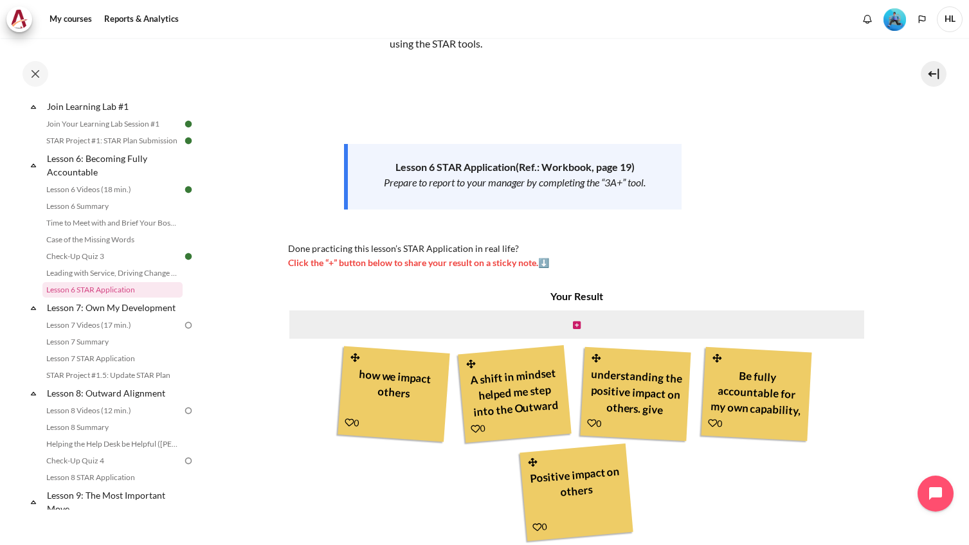
scroll to position [64, 0]
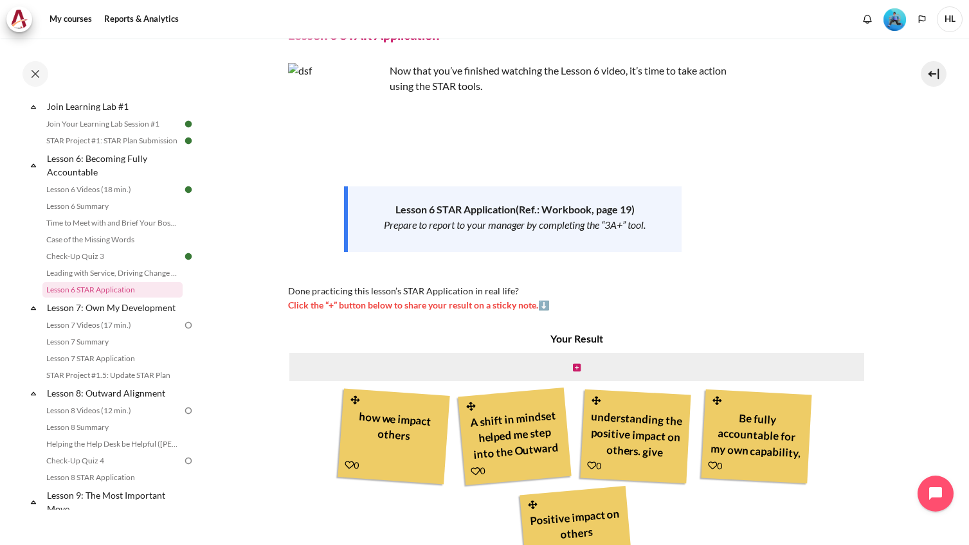
click at [392, 441] on div "how we impact others" at bounding box center [393, 435] width 96 height 60
click at [509, 440] on div "A shift in mindset helped me step into the Outward Mindset Pattern" at bounding box center [515, 434] width 98 height 61
click at [635, 428] on div "understanding the positive impact on others. give attention to them" at bounding box center [636, 434] width 96 height 58
click at [735, 423] on div "Be fully accountable for my own capability, impact and effort in my role in ZP" at bounding box center [757, 434] width 96 height 58
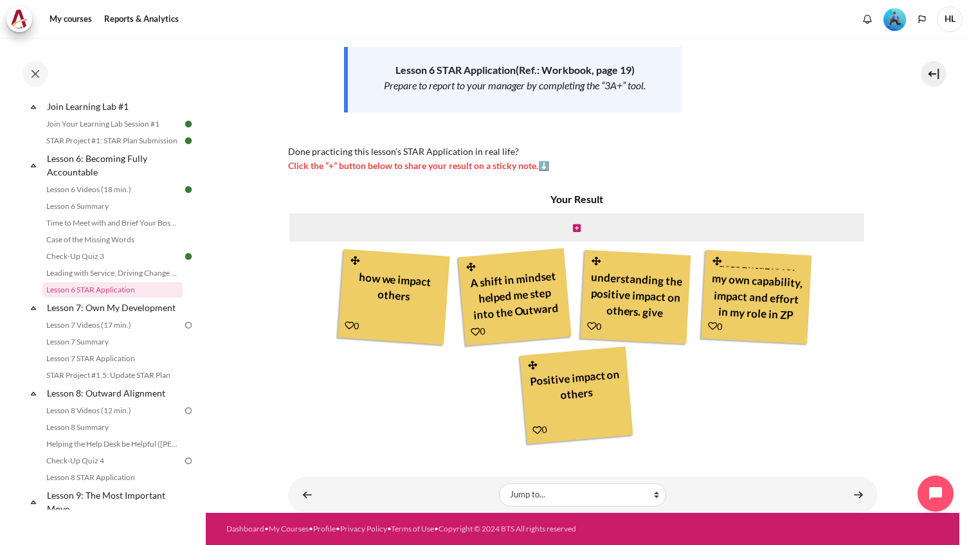
scroll to position [31, 0]
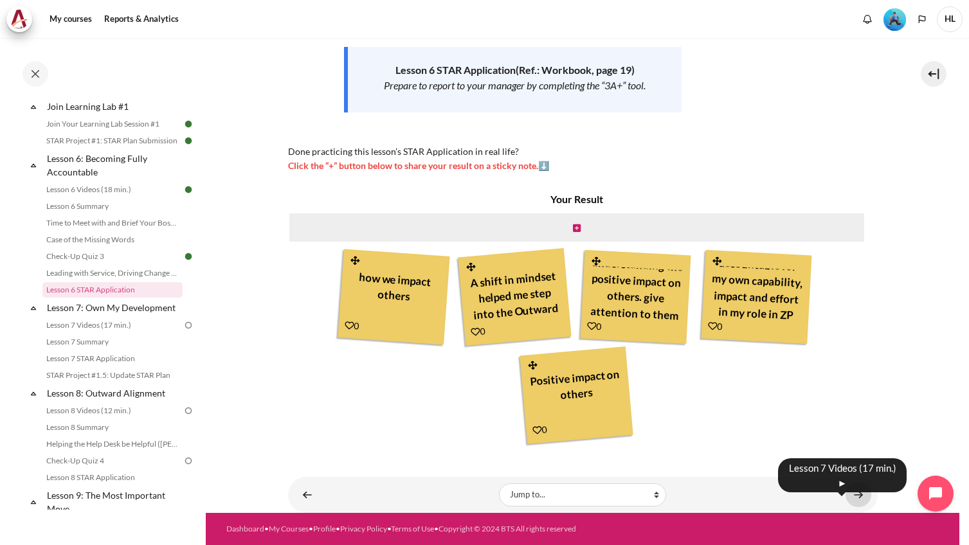
click at [853, 494] on link "Content" at bounding box center [859, 494] width 26 height 25
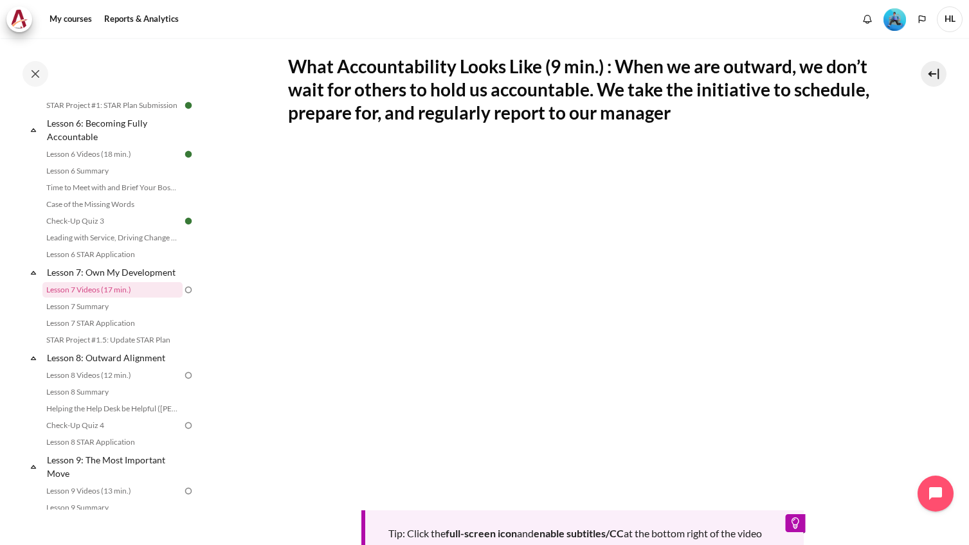
scroll to position [257, 0]
